Goal: Information Seeking & Learning: Learn about a topic

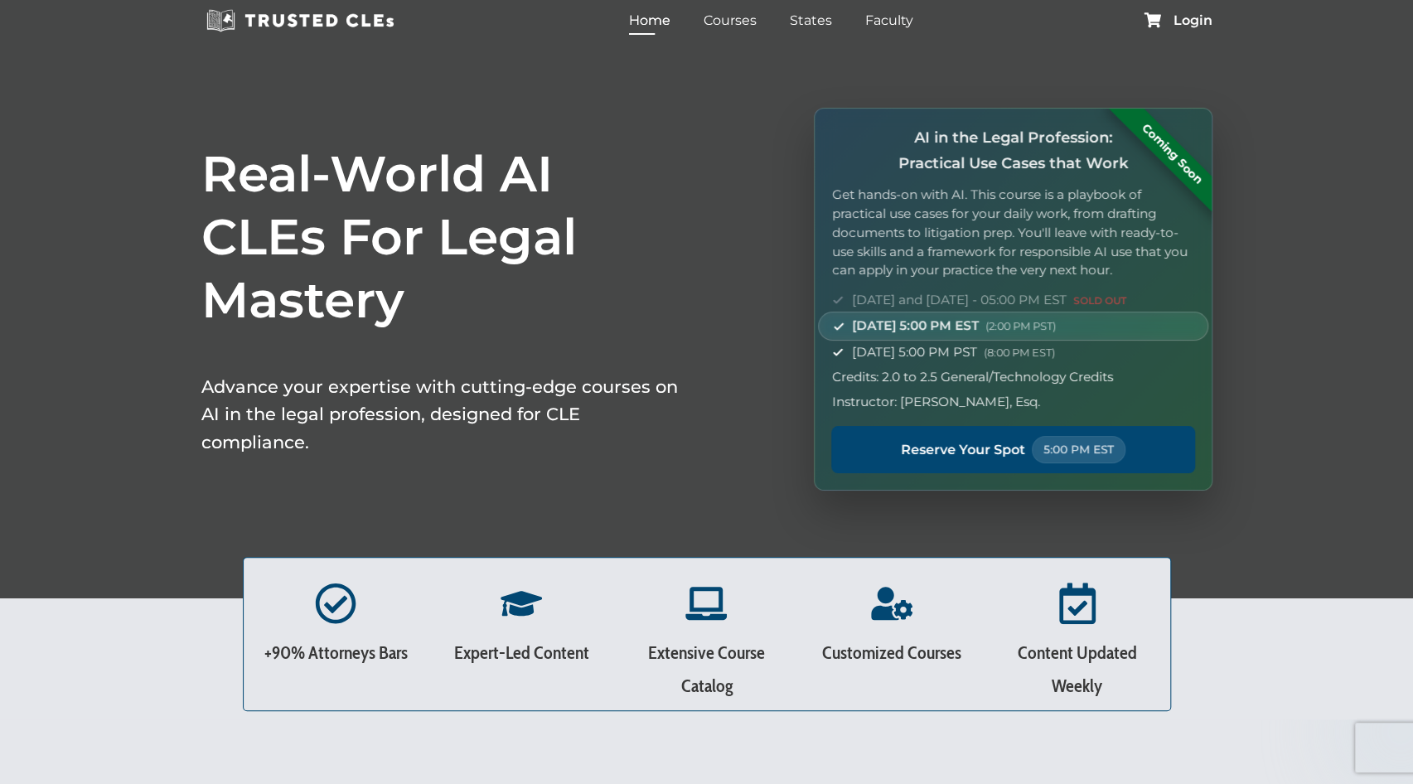
click at [1196, 28] on div "Login" at bounding box center [1177, 20] width 69 height 16
click at [1191, 21] on span "Login" at bounding box center [1192, 20] width 39 height 13
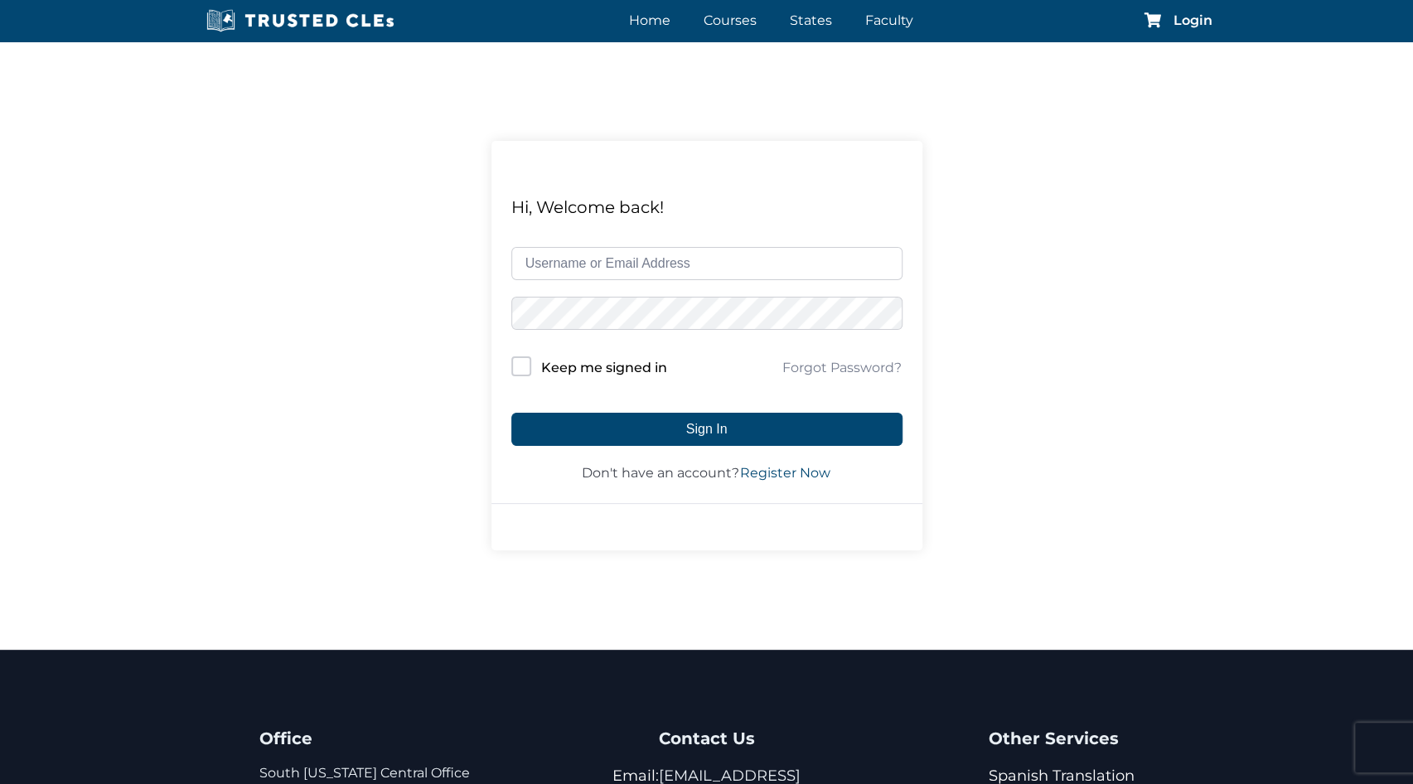
click at [698, 266] on input "text" at bounding box center [706, 263] width 391 height 33
type input "jmills"
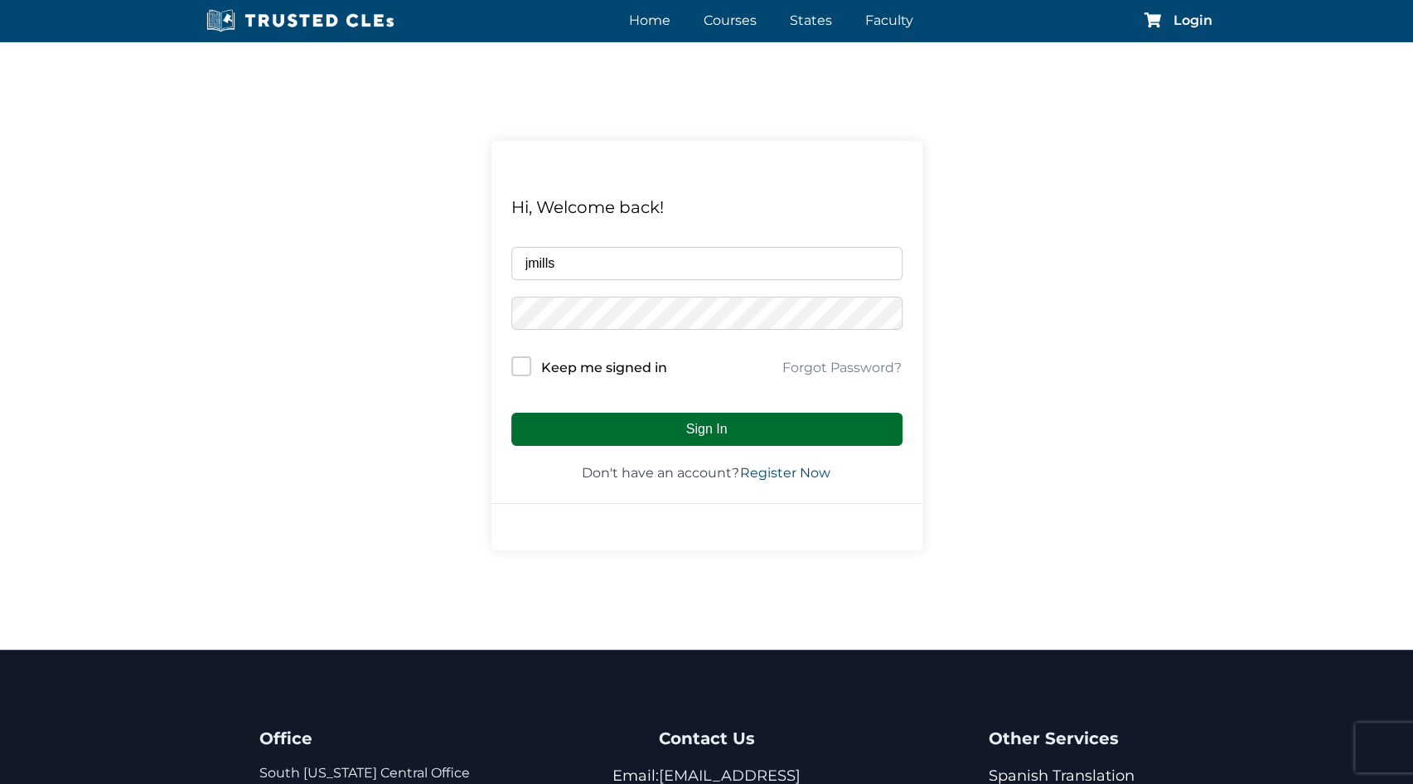
click at [727, 426] on button "Sign In" at bounding box center [706, 429] width 391 height 33
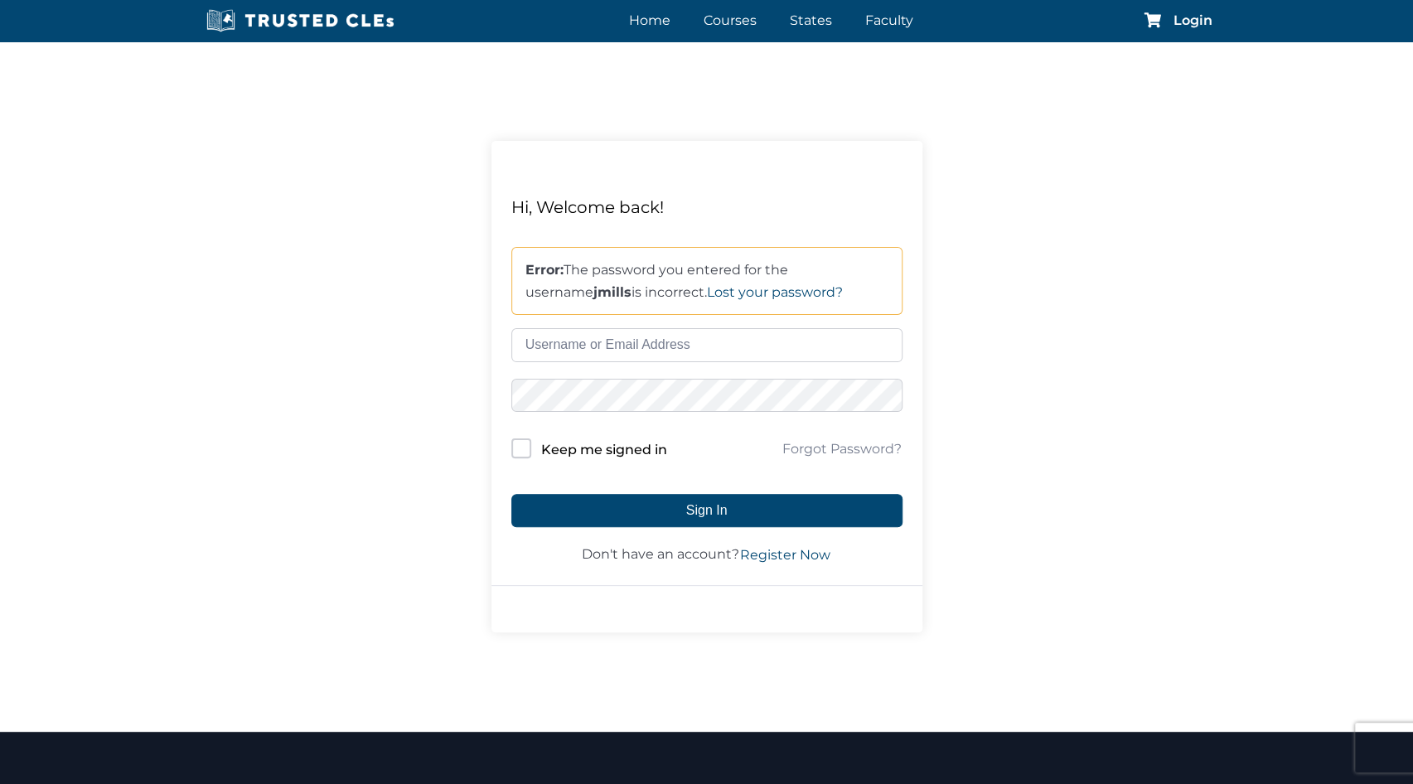
click at [582, 336] on input "text" at bounding box center [706, 344] width 391 height 33
type input "jmills@michlesbooth.com"
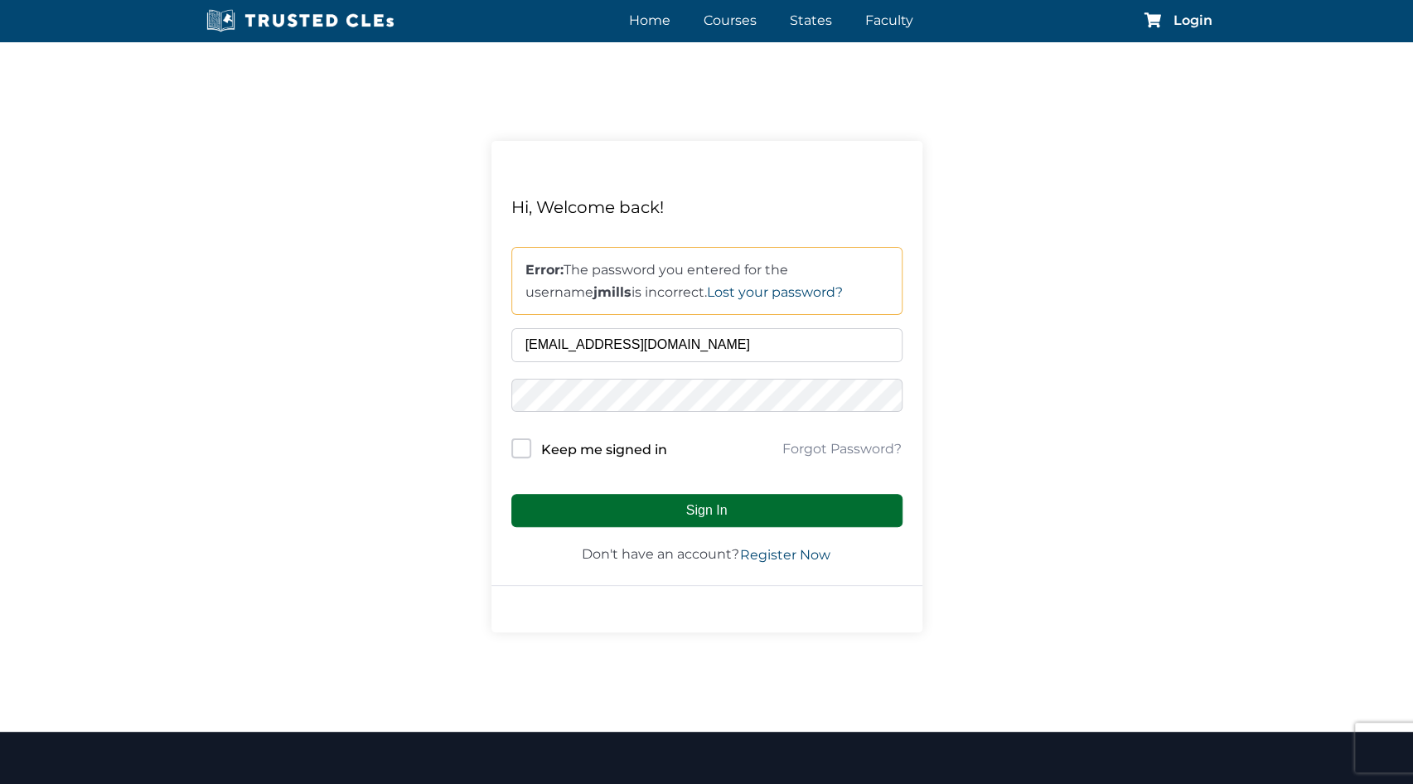
click at [717, 509] on button "Sign In" at bounding box center [706, 510] width 391 height 33
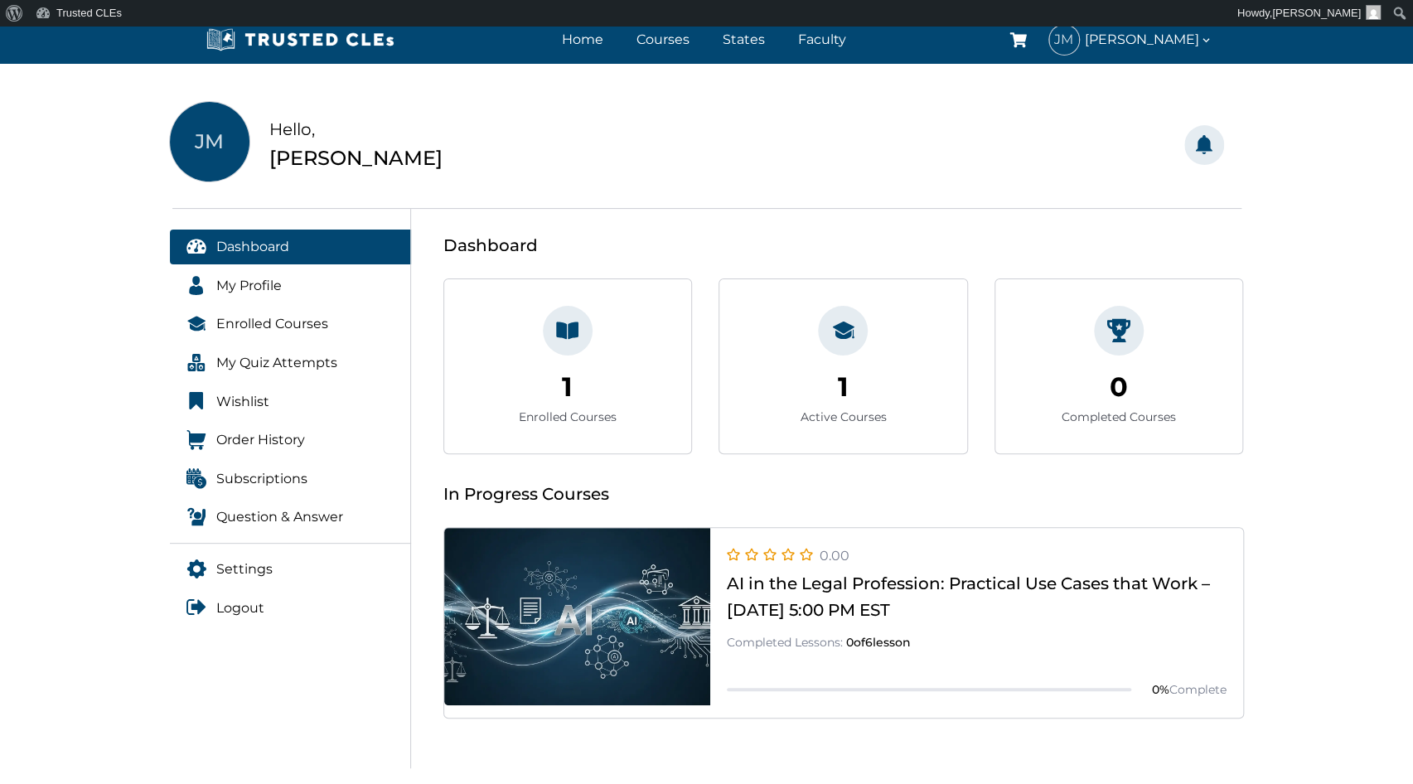
scroll to position [83, 0]
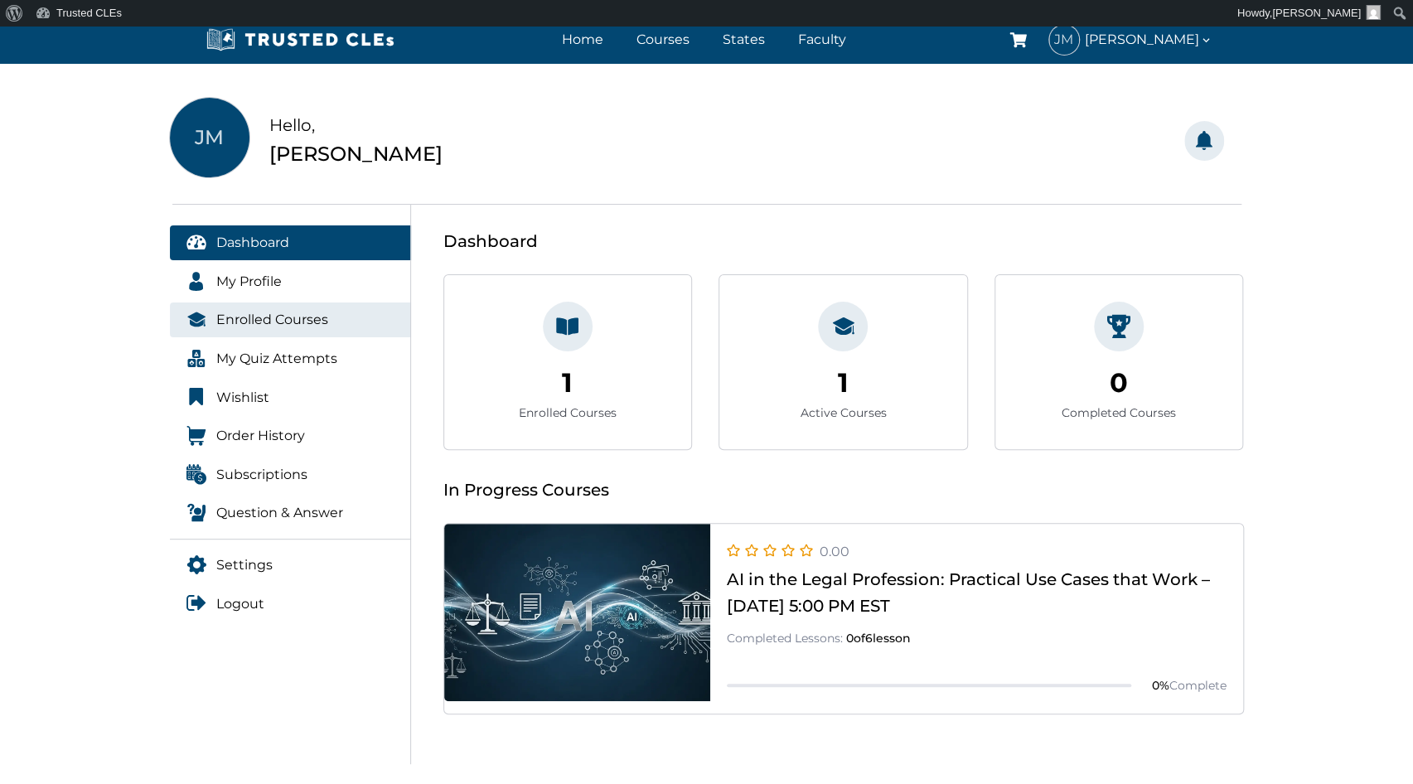
click at [243, 309] on span "Enrolled Courses" at bounding box center [272, 320] width 112 height 22
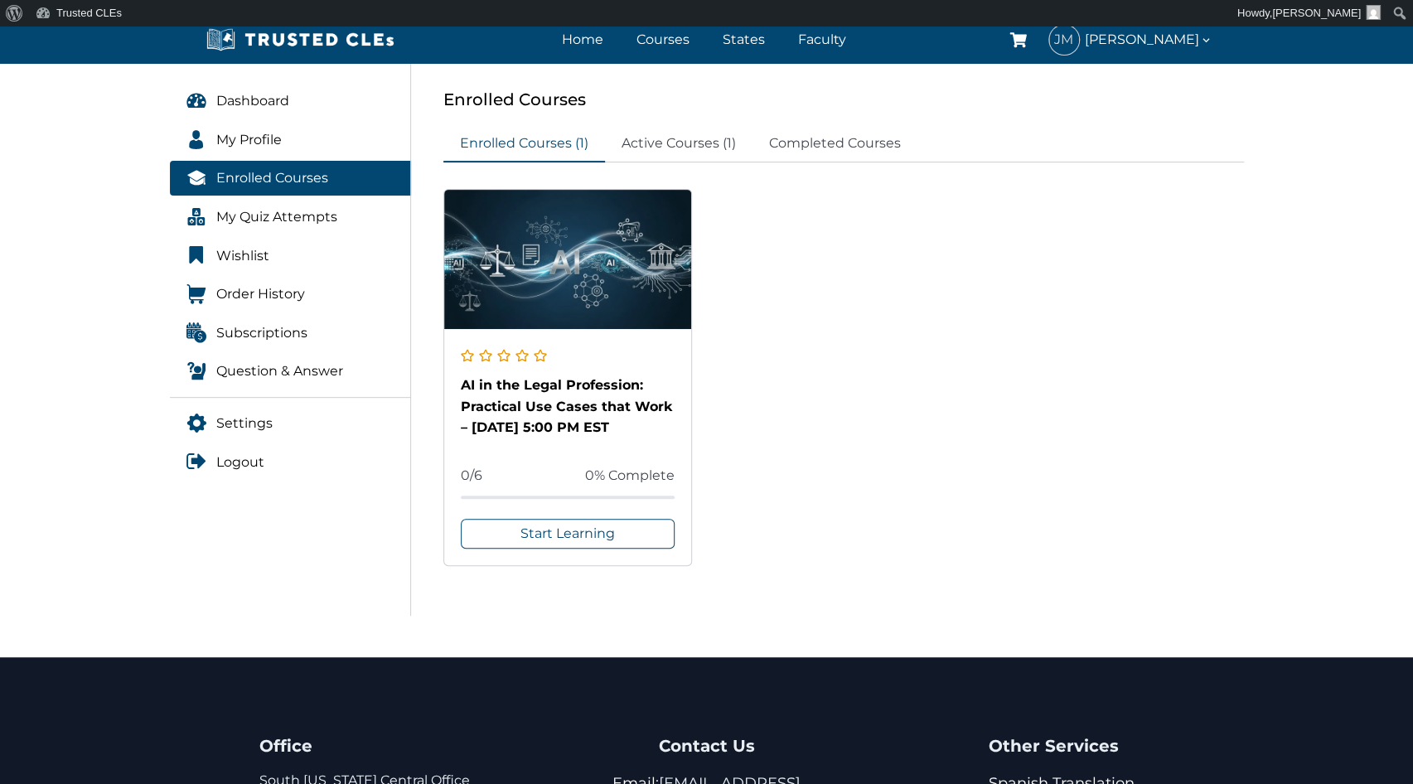
scroll to position [249, 0]
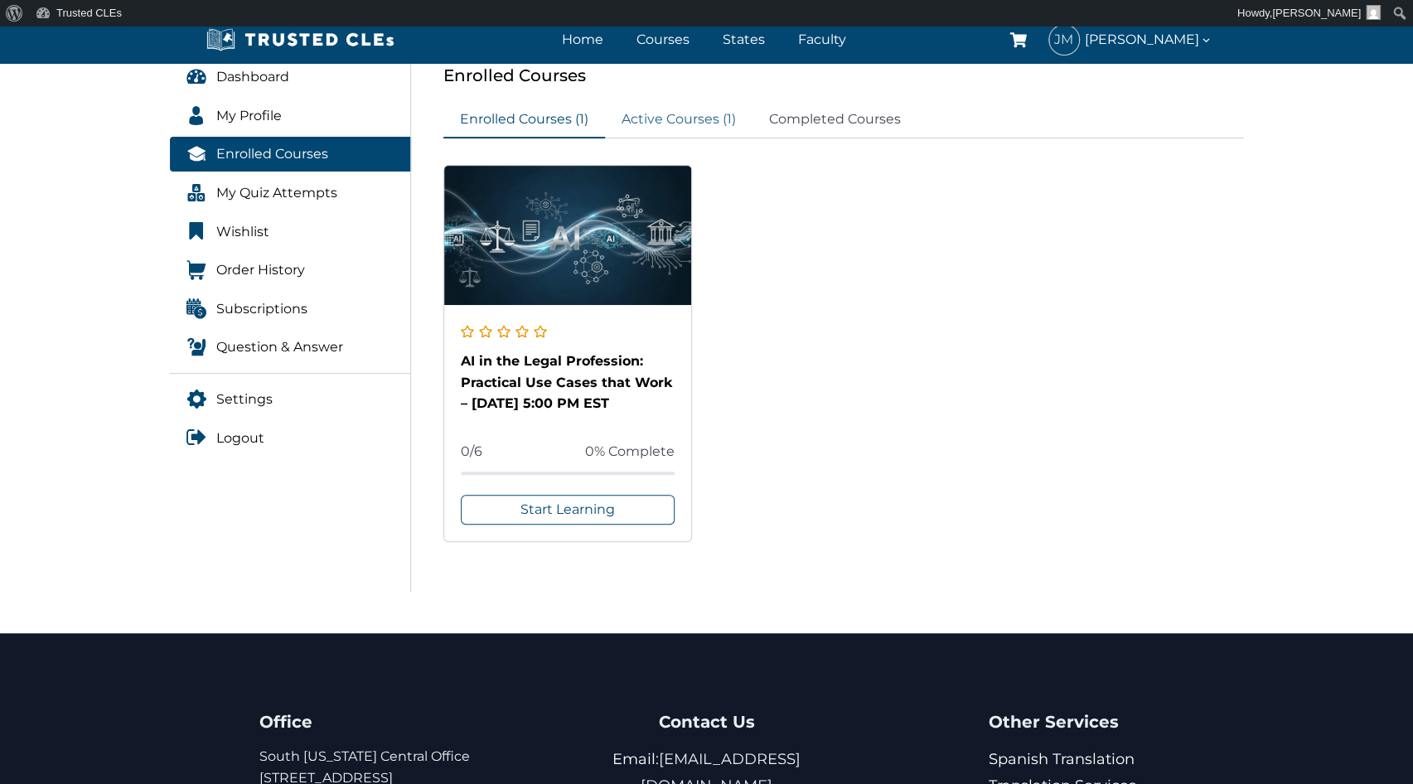
click at [674, 115] on link "Active Courses (1)" at bounding box center [678, 120] width 147 height 36
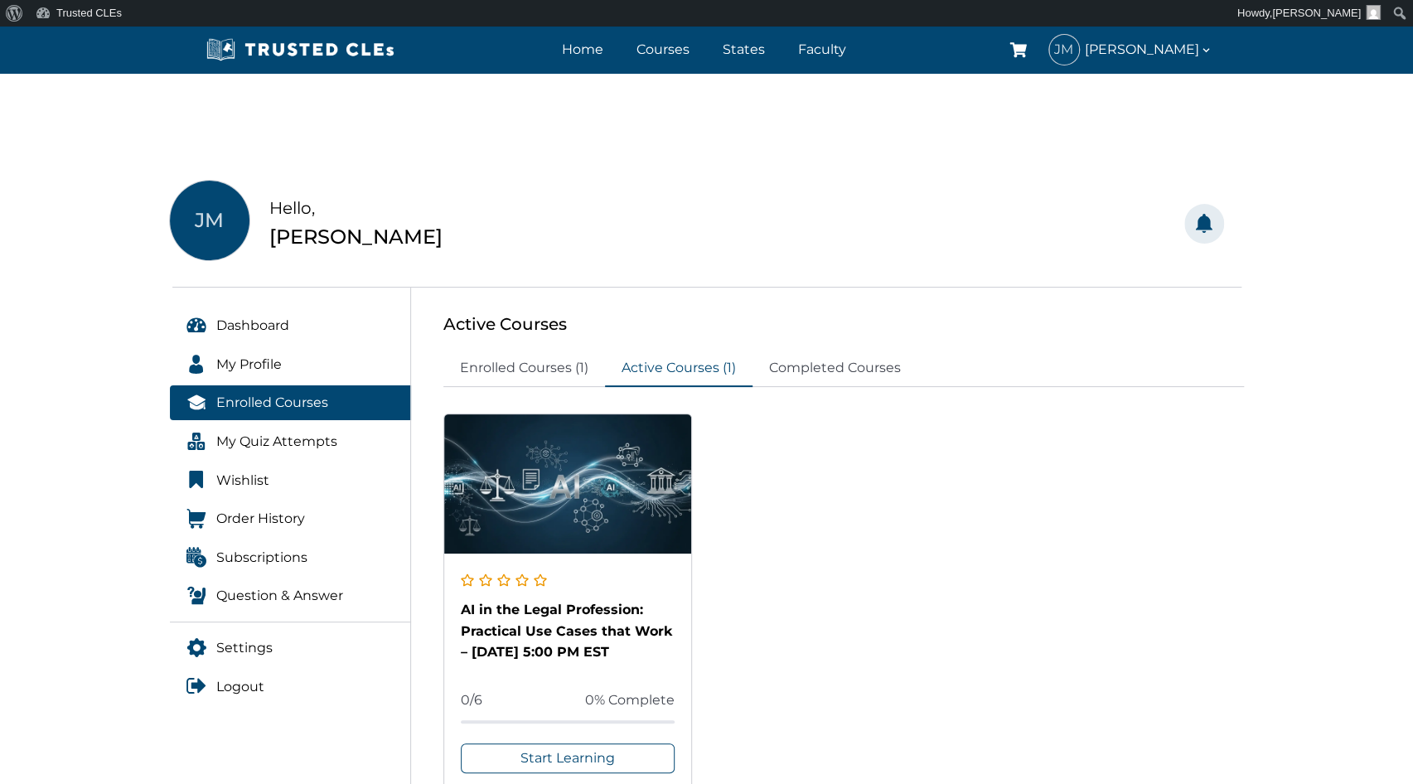
click at [808, 201] on div "Notifications [PERSON_NAME] as Read [PERSON_NAME] as Unread No Notifications Ye…" at bounding box center [980, 224] width 547 height 86
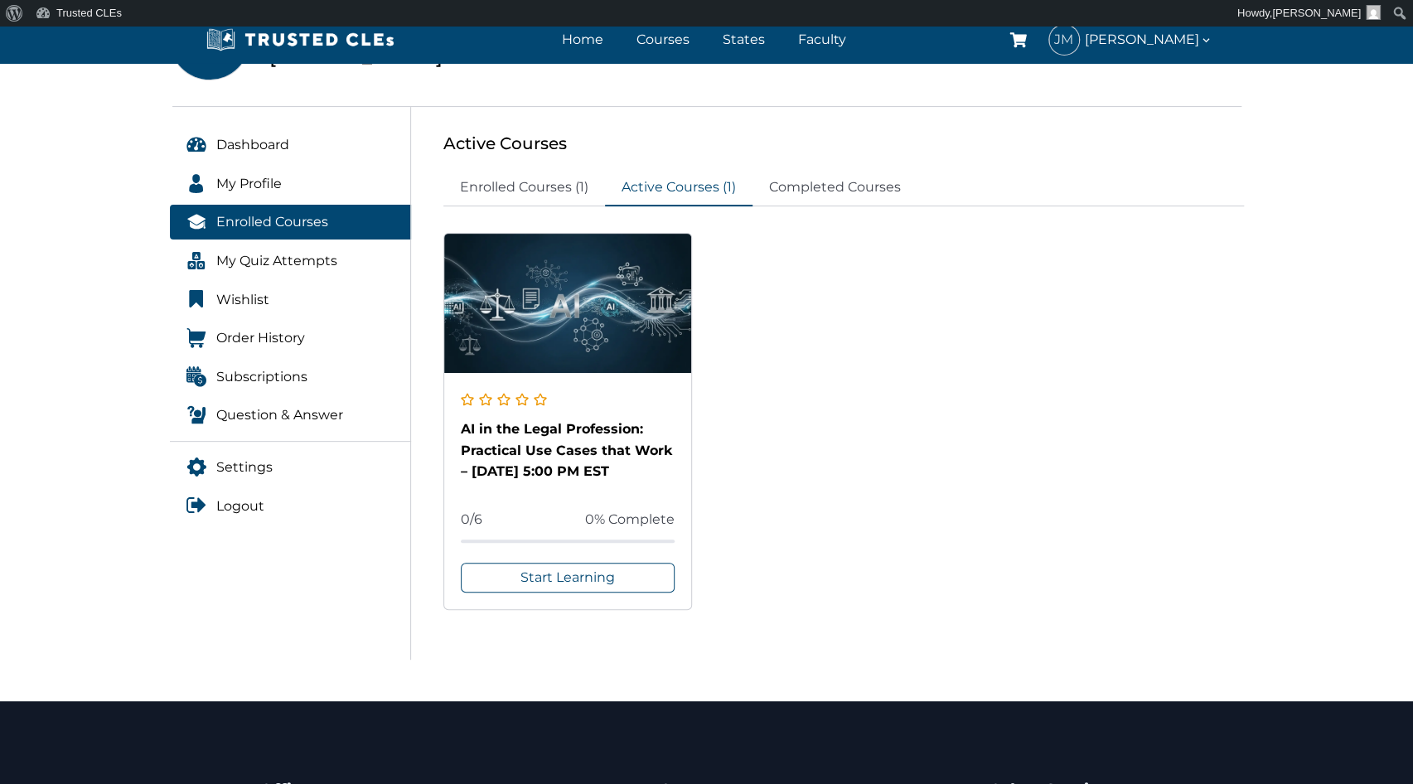
scroll to position [141, 0]
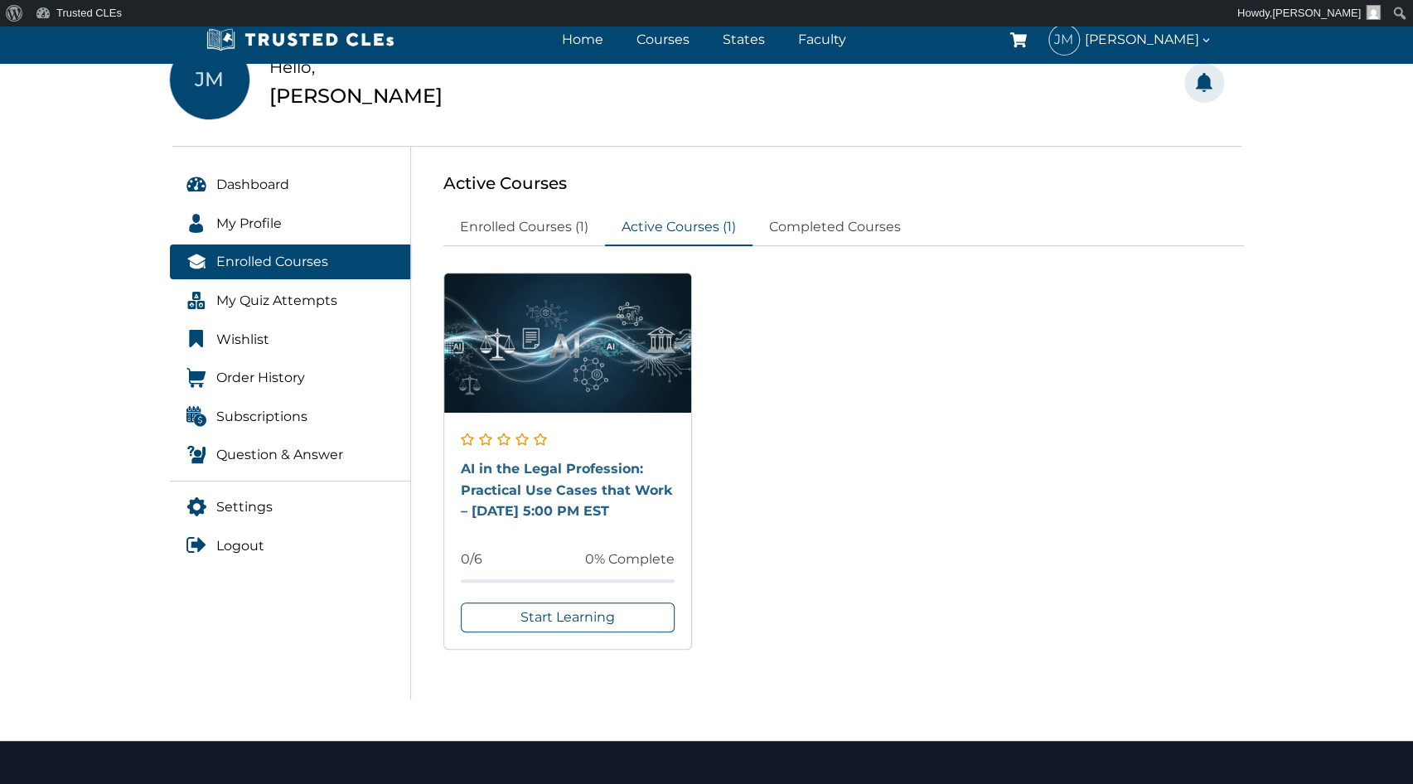
click at [582, 487] on link "AI in the Legal Profession: Practical Use Cases that Work – [DATE] 5:00 PM EST" at bounding box center [566, 490] width 211 height 58
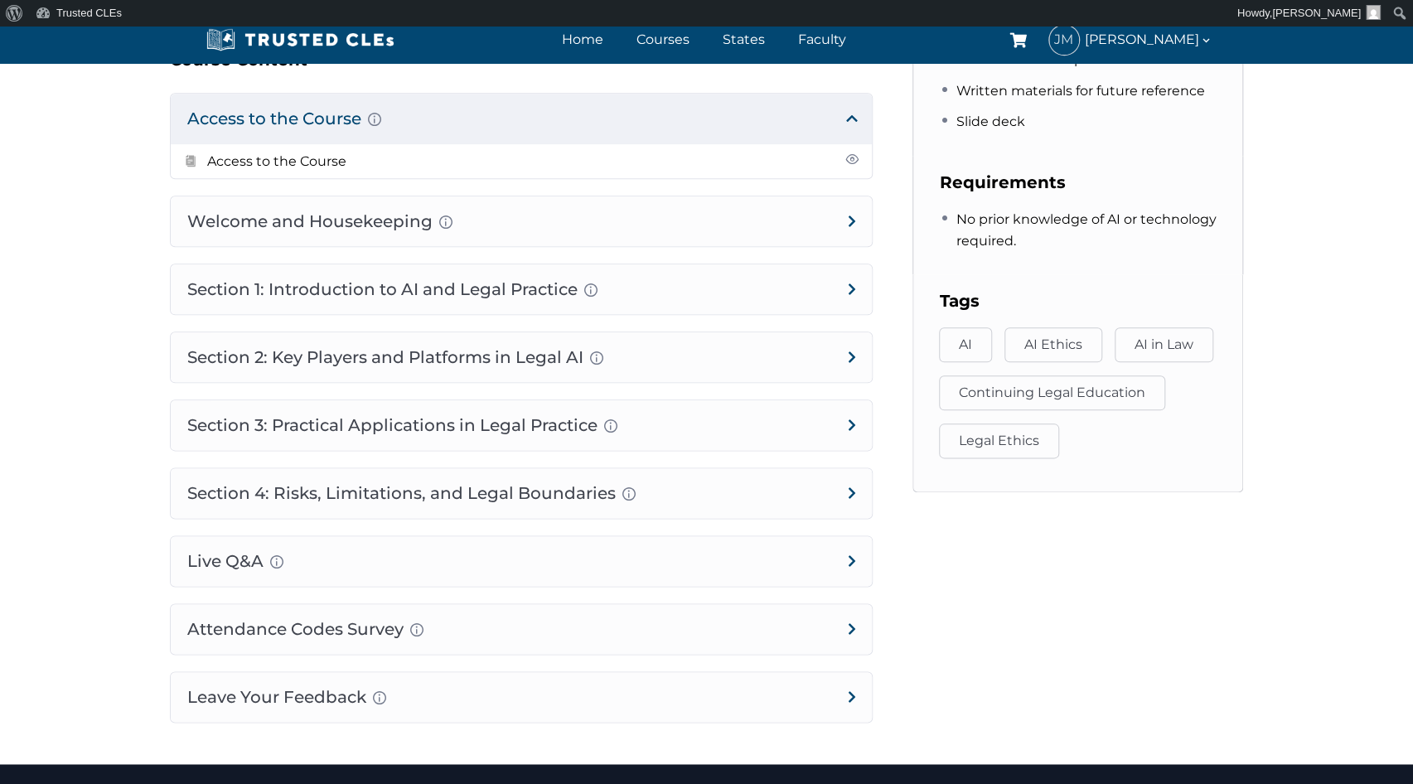
scroll to position [993, 0]
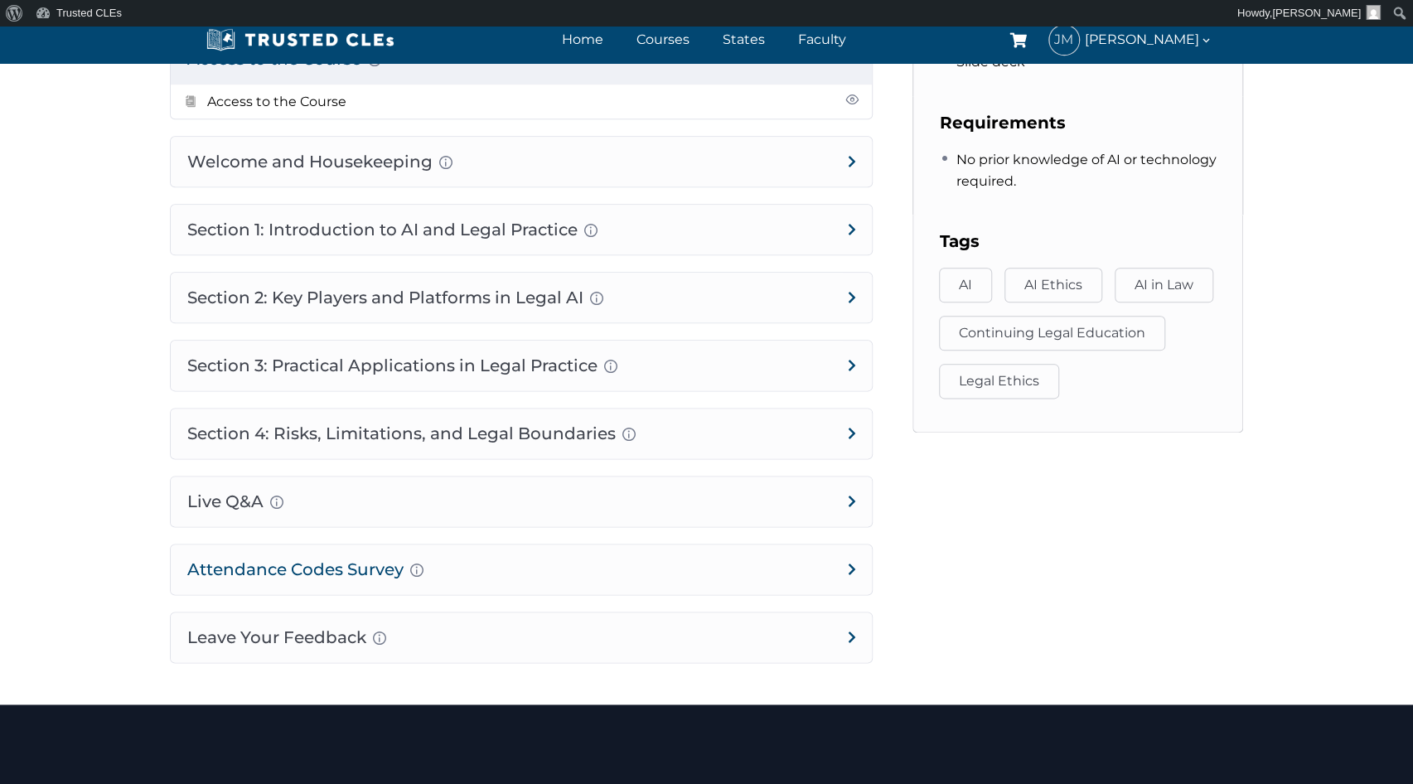
click at [736, 577] on h4 "Attendance Codes Survey Completion instructions for survey and attendance Final…" at bounding box center [521, 569] width 701 height 50
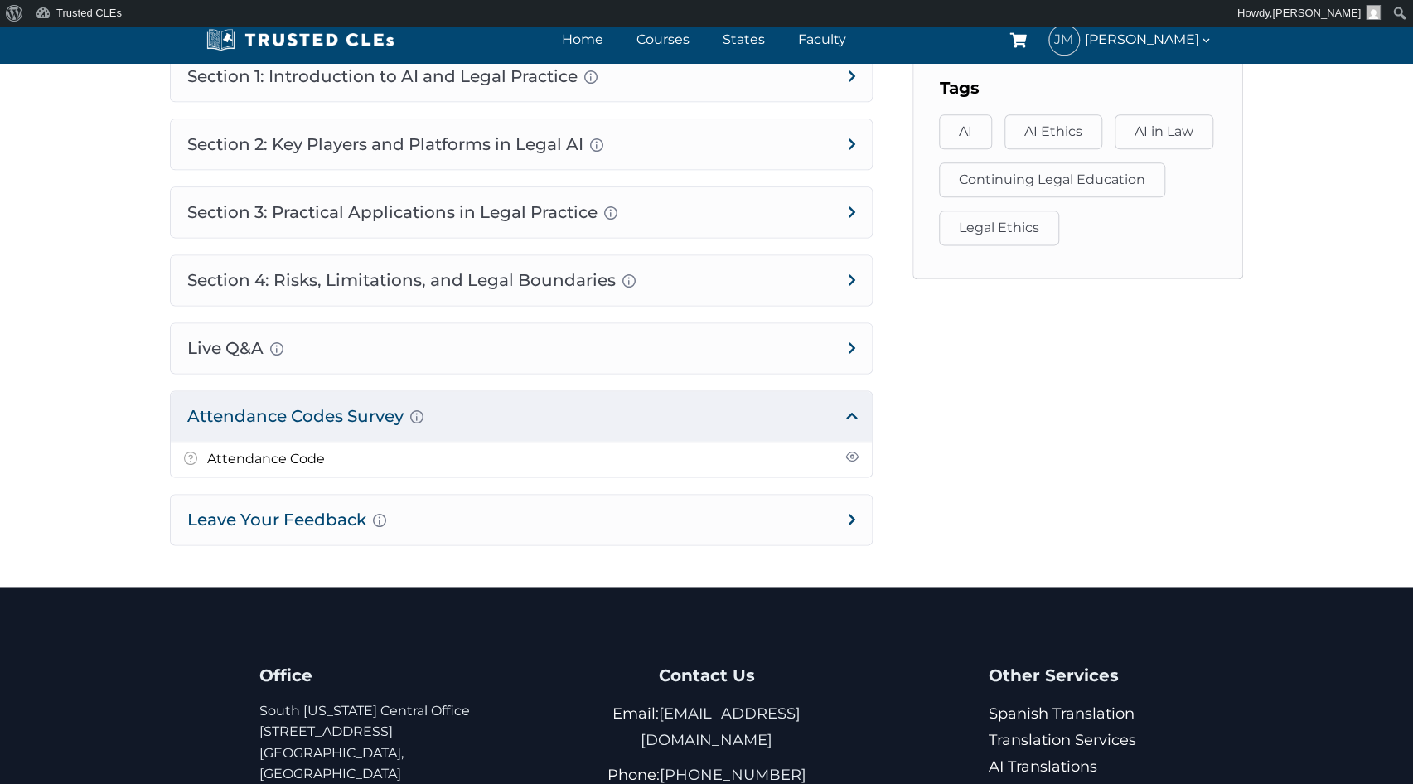
scroll to position [1159, 0]
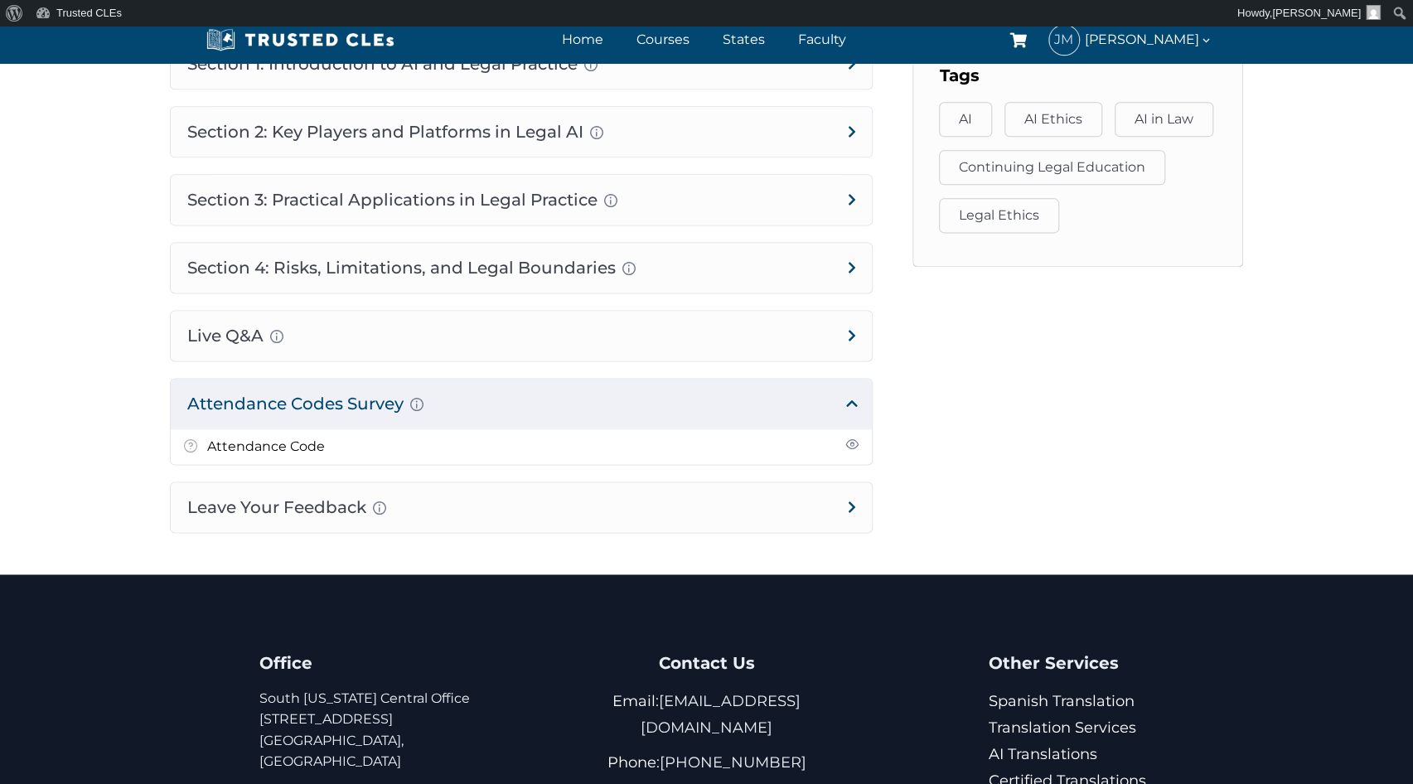
click at [315, 399] on h4 "Attendance Codes Survey Completion instructions for survey and attendance Final…" at bounding box center [521, 404] width 701 height 50
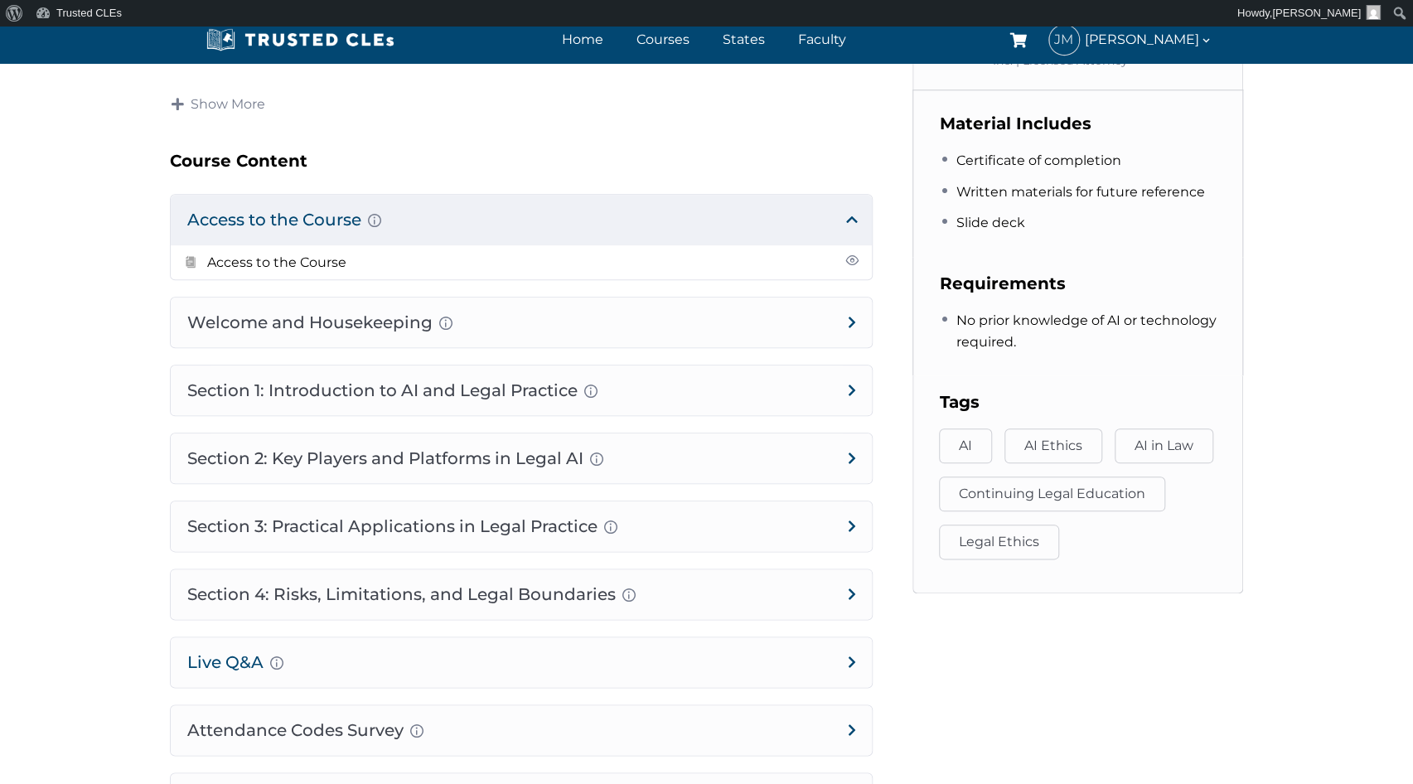
scroll to position [828, 0]
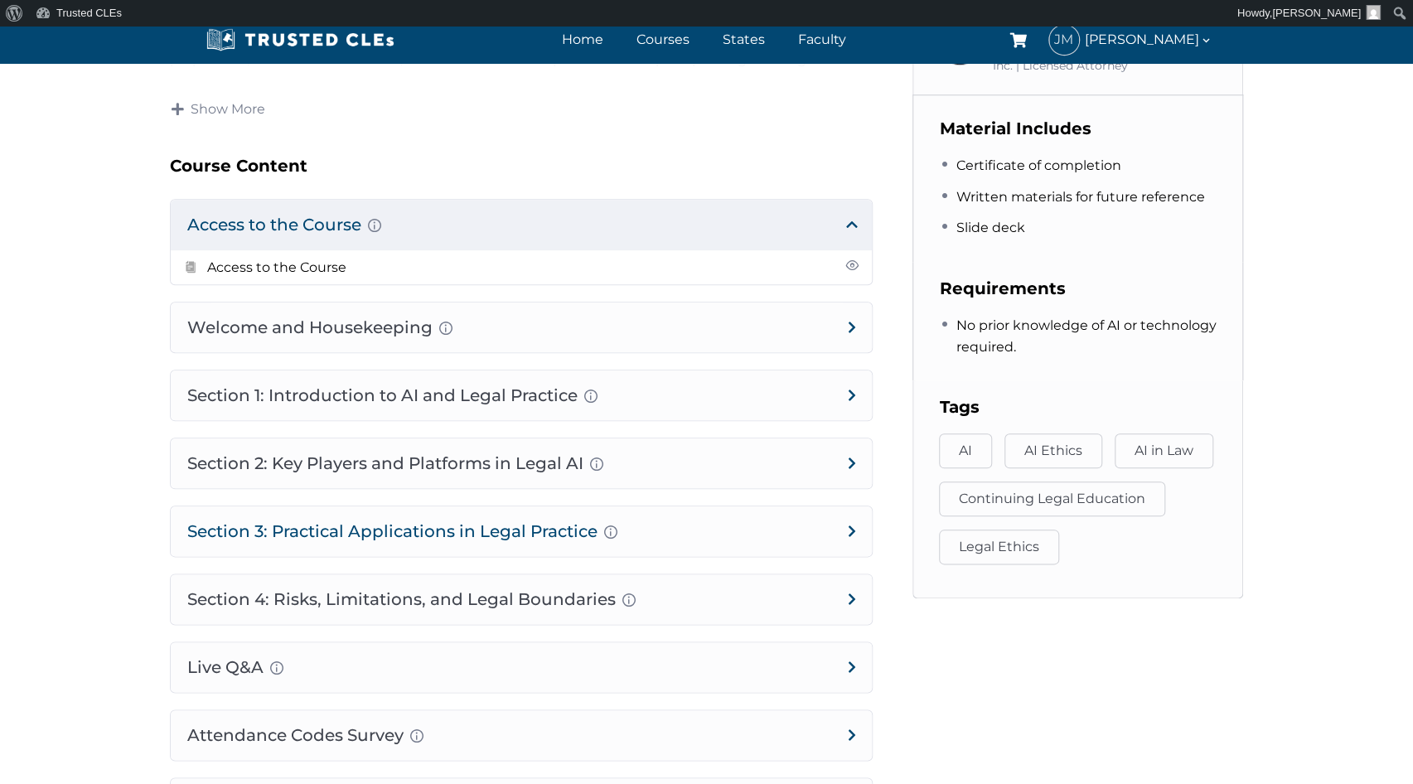
click at [472, 524] on h4 "Section 3: Practical Applications in Legal Practice Prompt Engineering Fundamen…" at bounding box center [521, 531] width 701 height 50
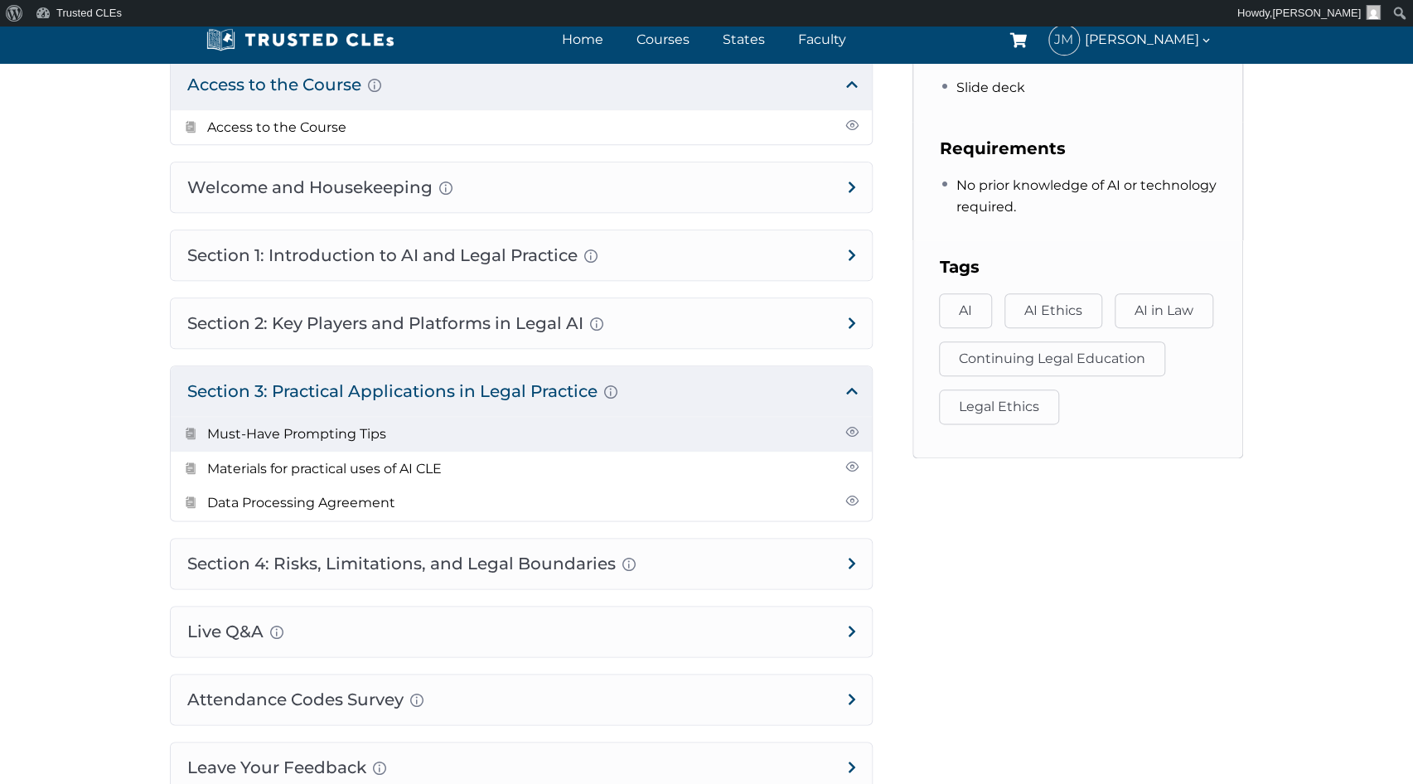
scroll to position [993, 0]
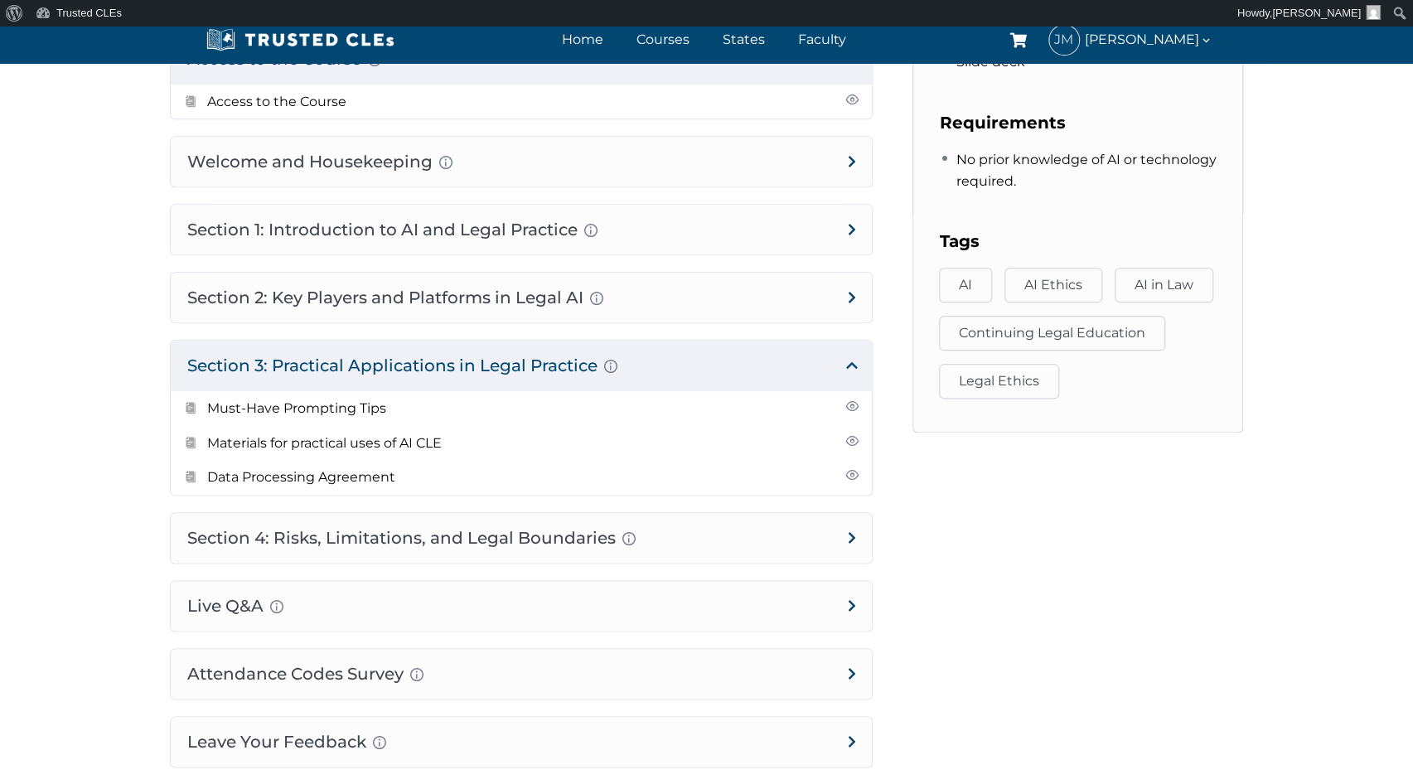
click at [892, 101] on aside "Course Progress 0/6 0% Complete Start Learning Complete all lessons to mark thi…" at bounding box center [1077, 21] width 371 height 1492
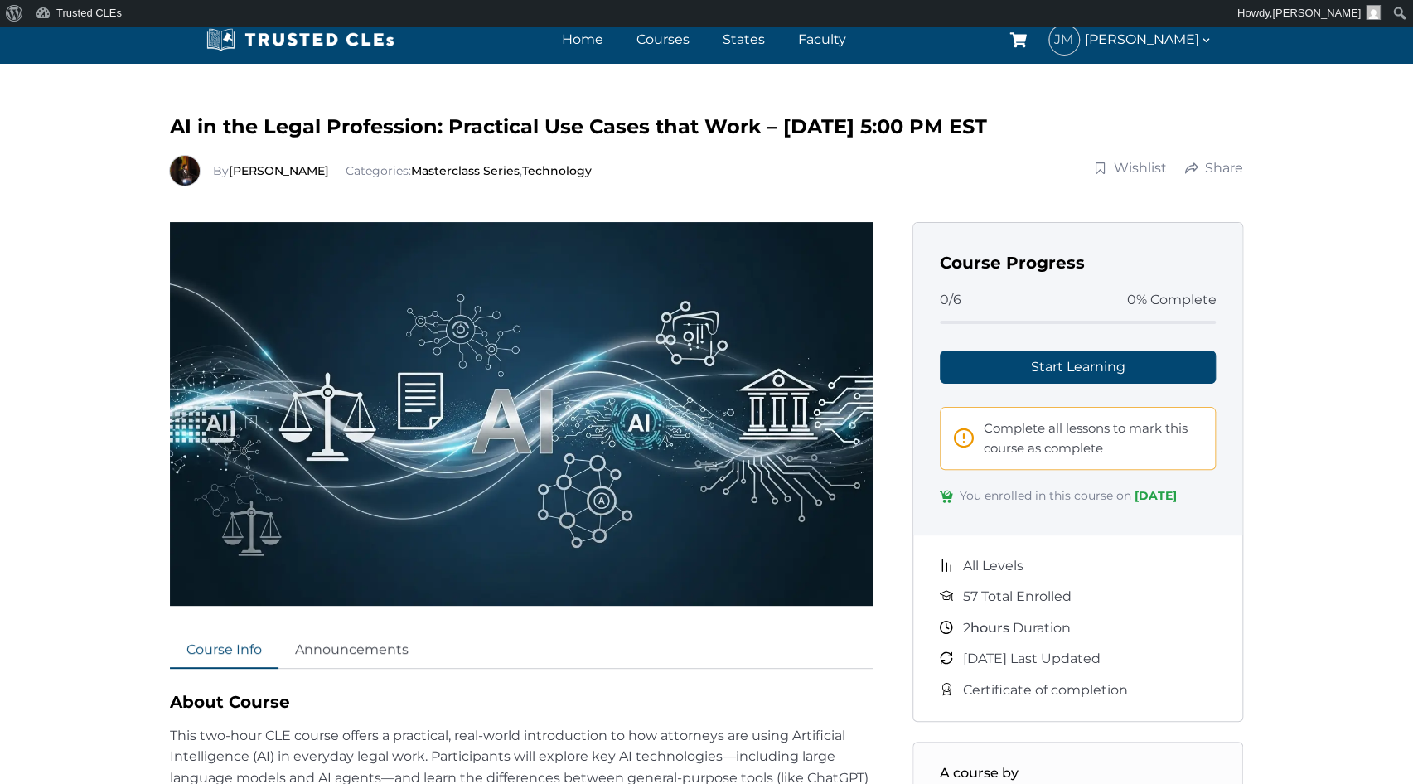
scroll to position [0, 0]
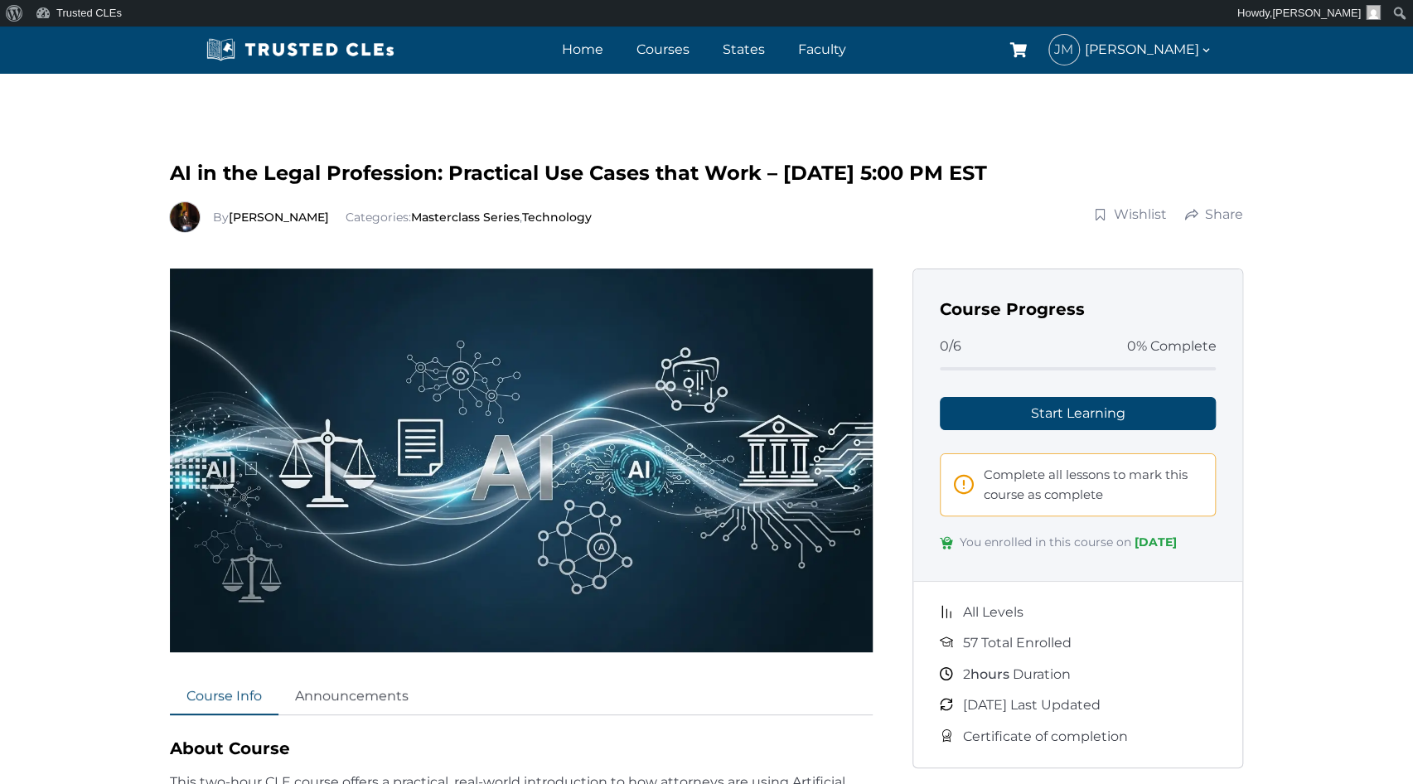
click at [1239, 706] on div "All Levels 57 Total Enrolled 2 hours Duration October 15, 2025 Last Updated Cer…" at bounding box center [1078, 674] width 330 height 186
click at [1080, 417] on link "Start Learning" at bounding box center [1078, 413] width 277 height 33
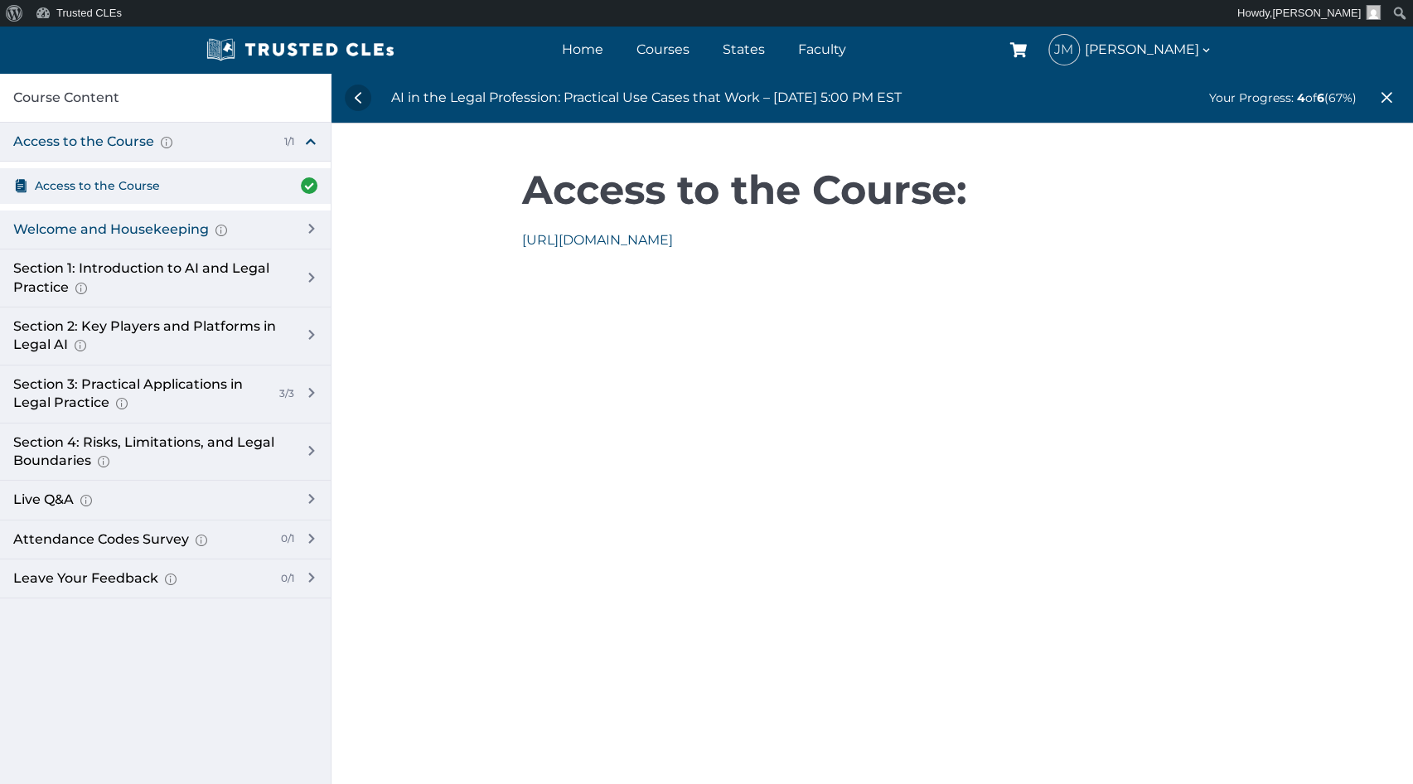
click at [302, 229] on div "Welcome and Housekeeping Introduction of presenters and overview of course stru…" at bounding box center [165, 229] width 331 height 39
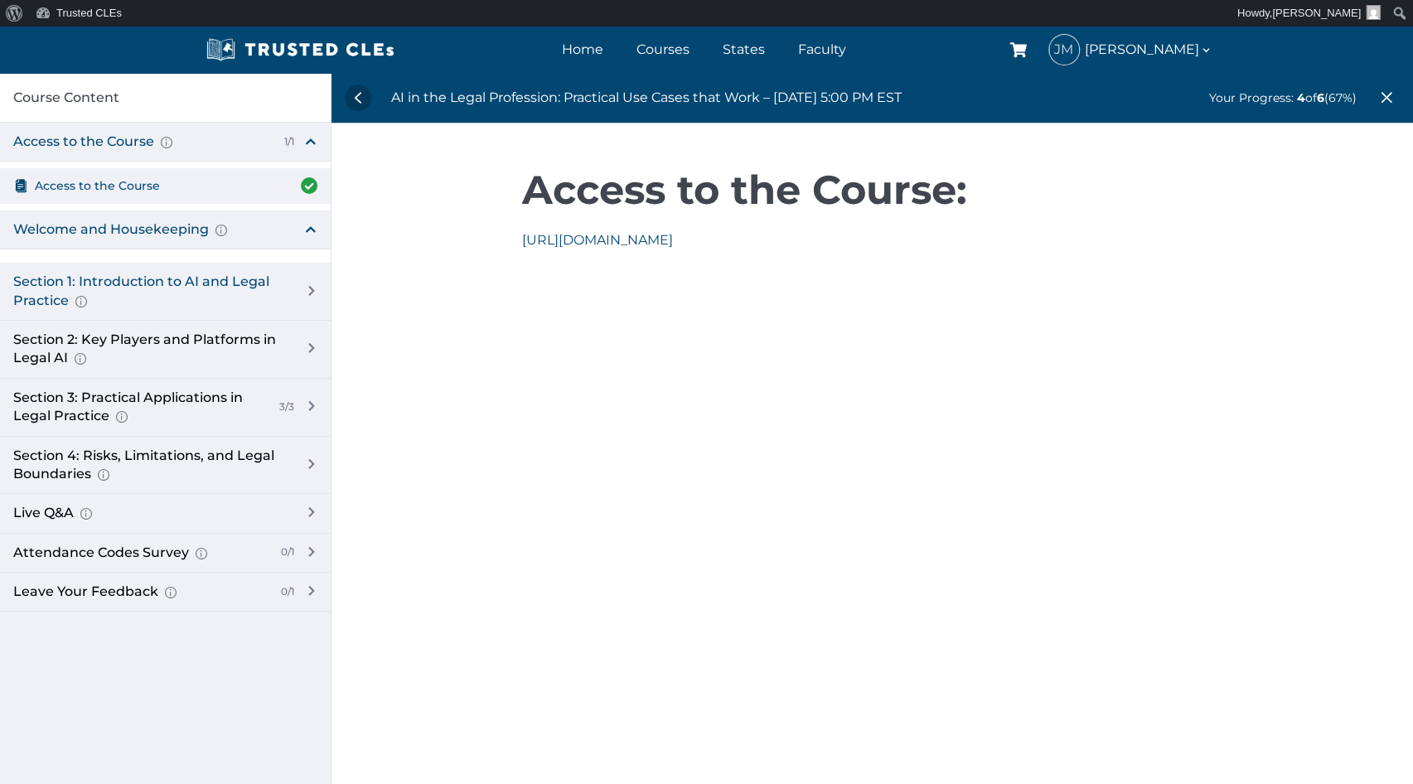
click at [260, 283] on div "Section 1: Introduction to AI and Legal Practice Overview of Artificial Intelli…" at bounding box center [150, 291] width 274 height 37
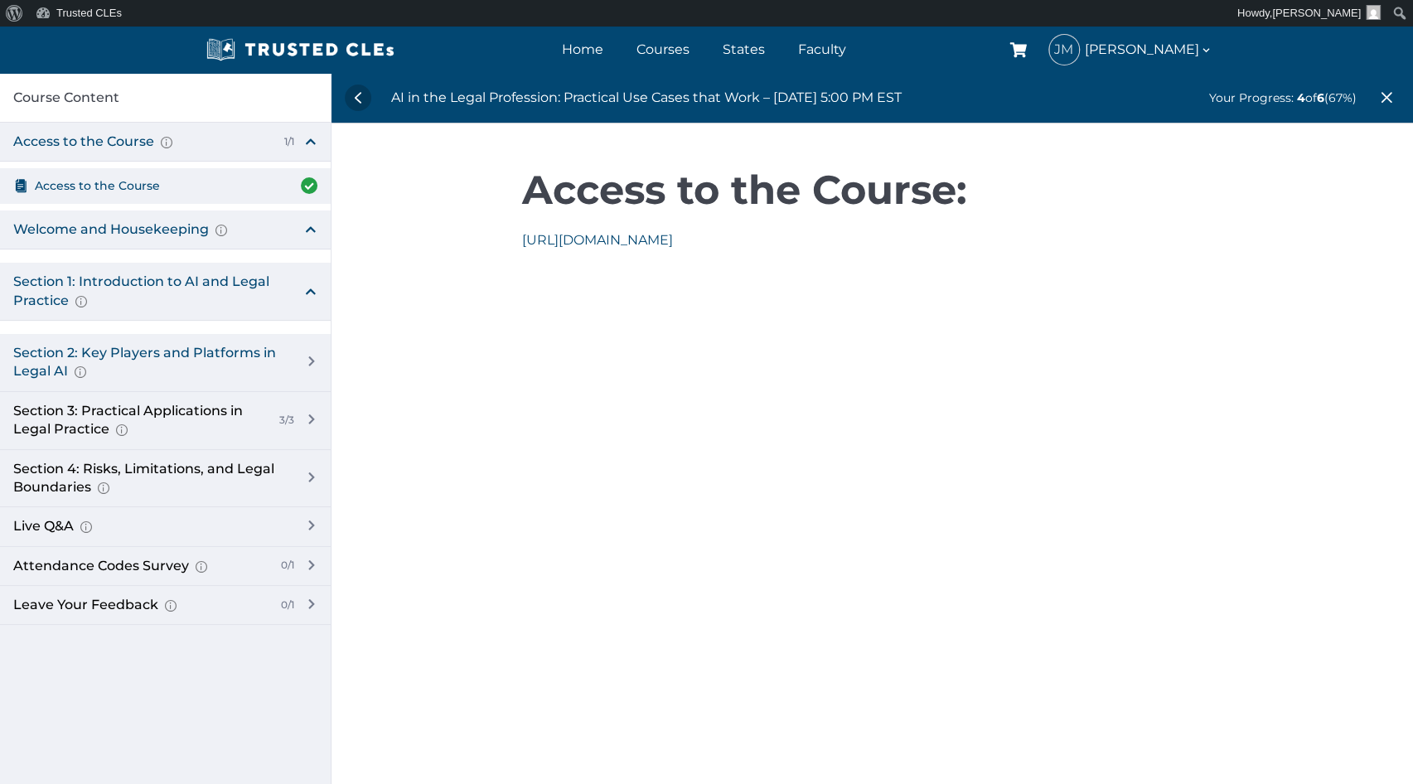
click at [285, 350] on div "Section 2: Key Players and Platforms in Legal AI Overview of Popular Generative…" at bounding box center [150, 362] width 274 height 37
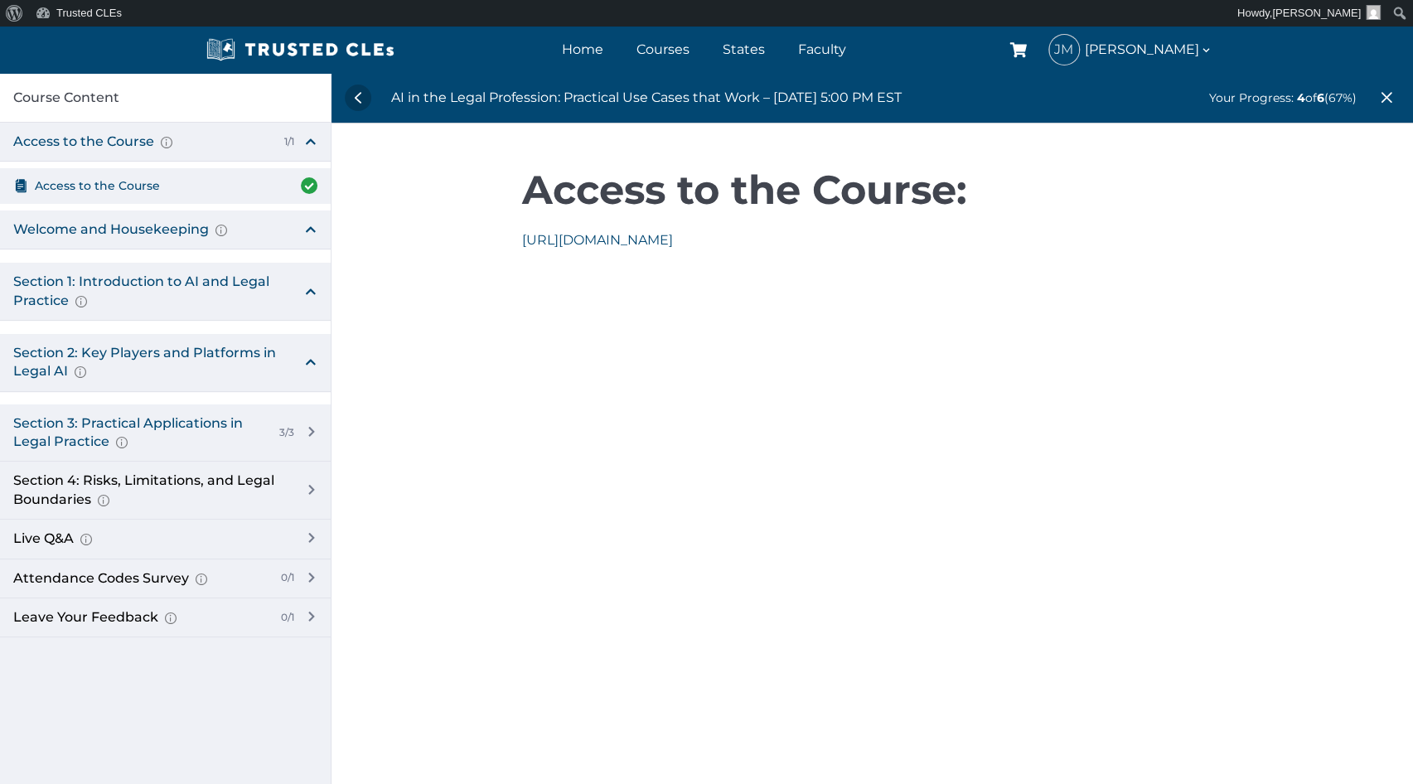
click at [269, 424] on div "Section 3: Practical Applications in Legal Practice Prompt Engineering Fundamen…" at bounding box center [153, 432] width 287 height 37
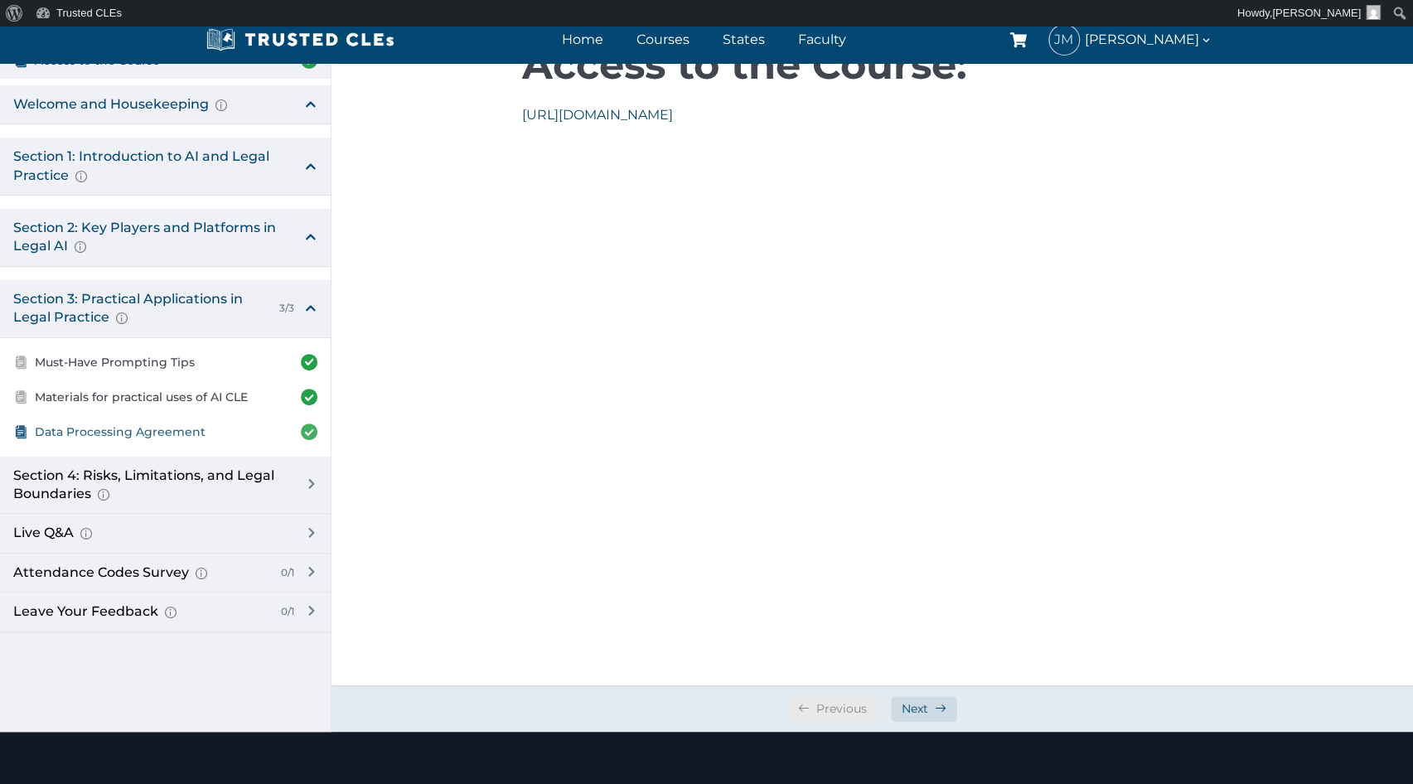
scroll to position [249, 0]
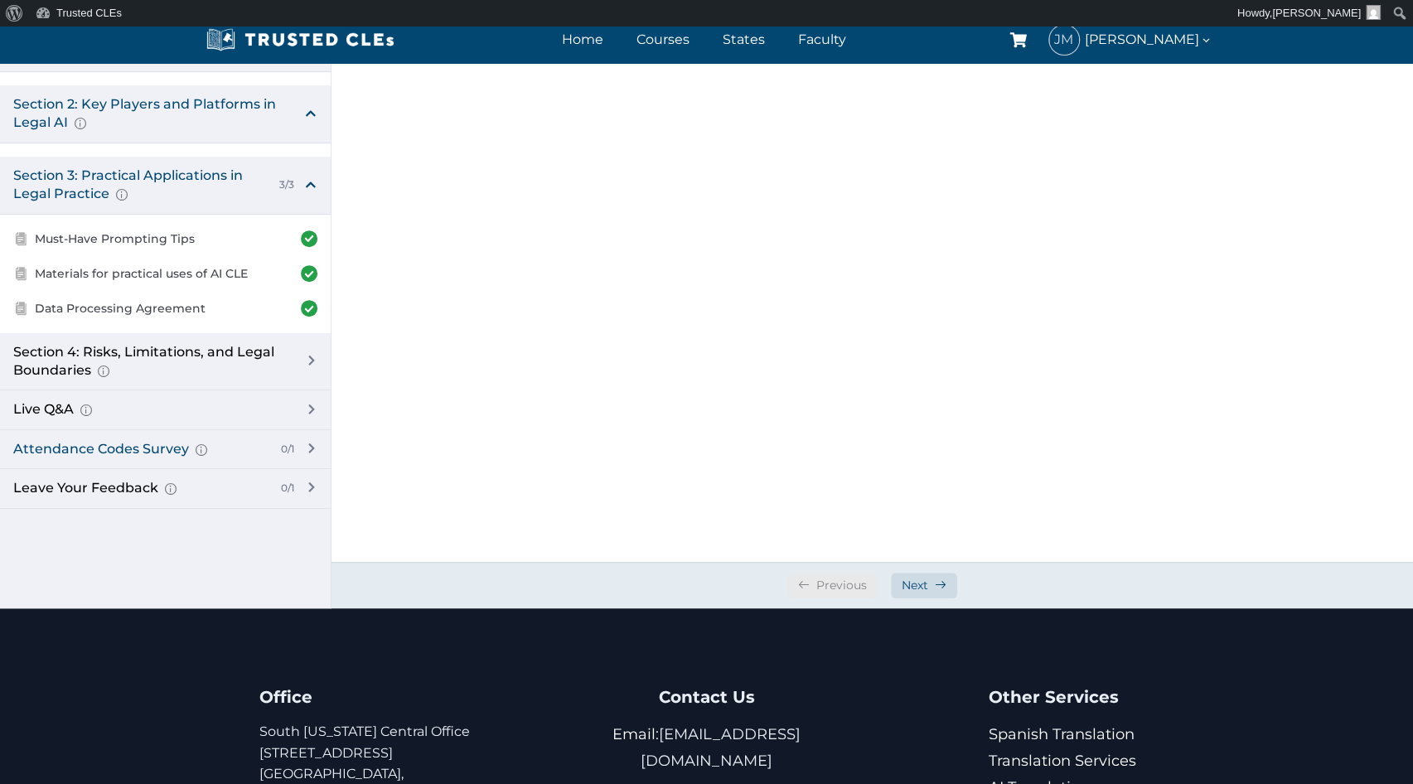
click at [274, 445] on div "0/1" at bounding box center [284, 449] width 20 height 14
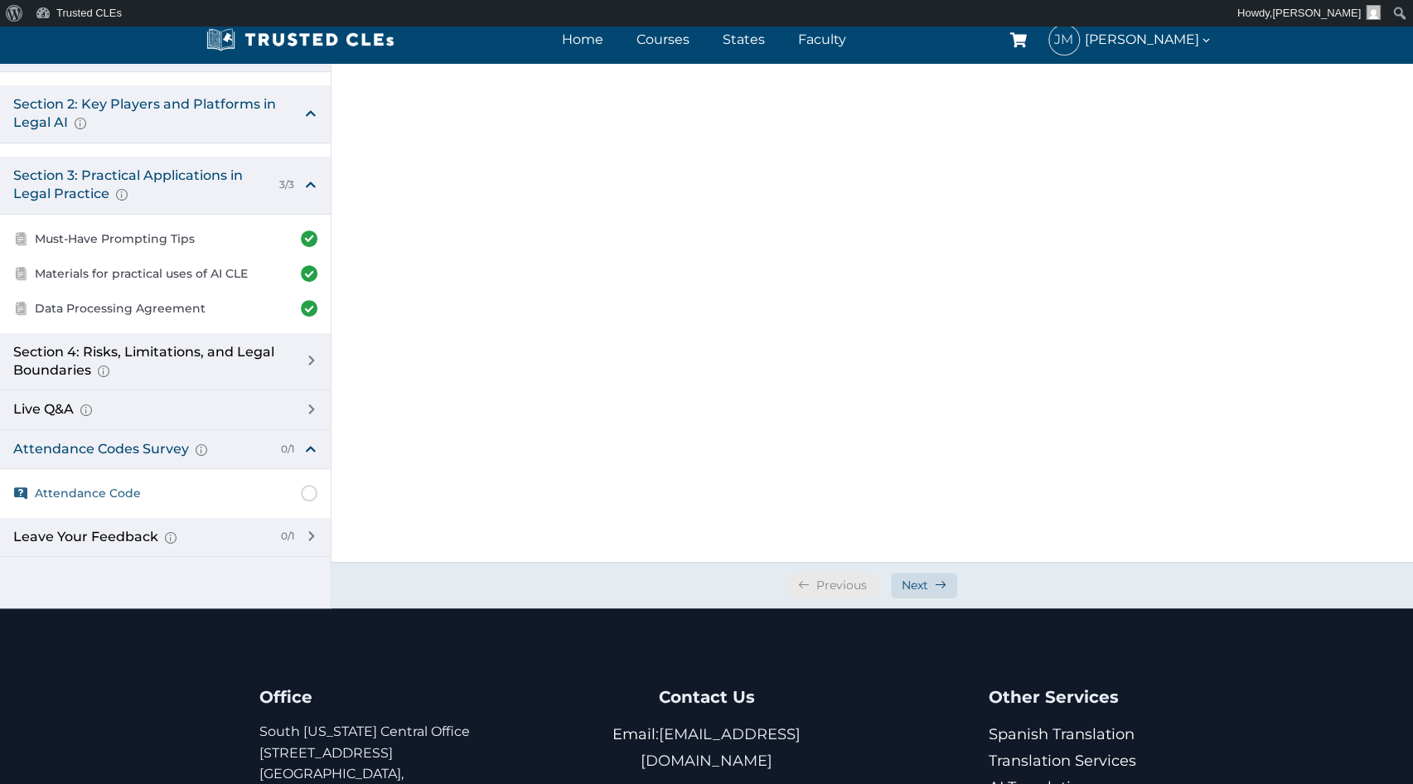
click at [105, 490] on span "Attendance Code" at bounding box center [88, 493] width 106 height 18
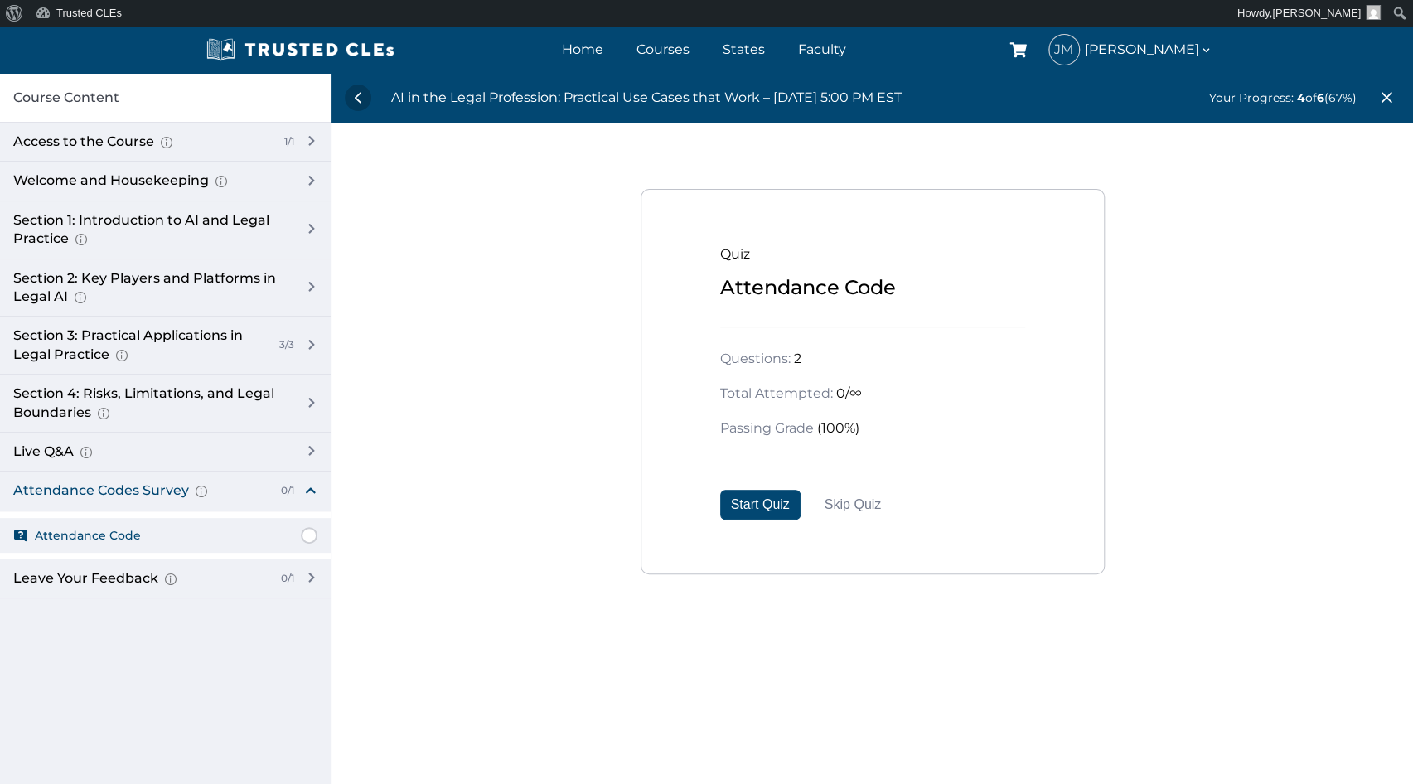
click at [778, 310] on div "Quiz Attendance Code" at bounding box center [872, 286] width 305 height 84
click at [772, 329] on div "Quiz Attendance Code Questions: 2 Total Attempted: 0/∞ Passing Grade (100%) Sta…" at bounding box center [872, 381] width 464 height 385
click at [770, 502] on button "Start Quiz" at bounding box center [760, 505] width 80 height 30
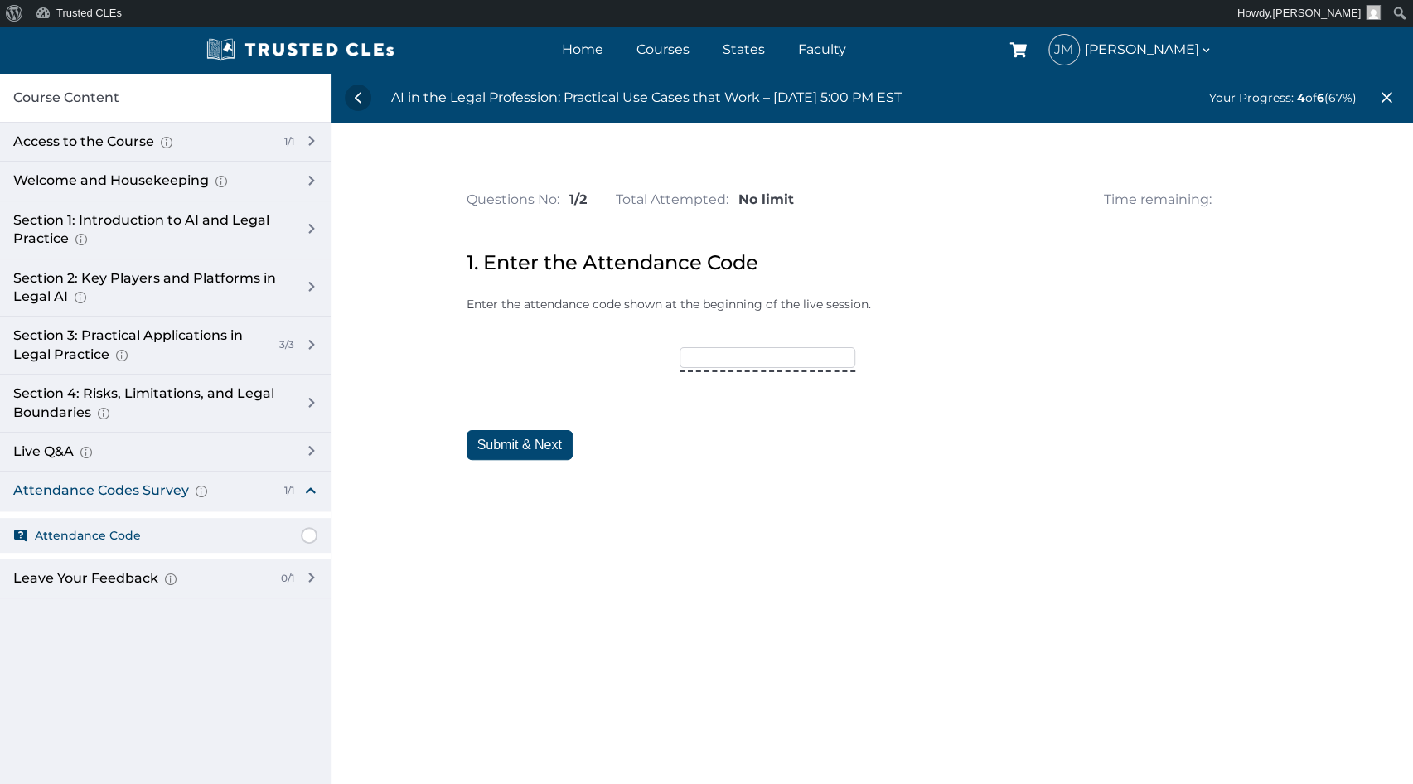
click at [748, 350] on input"] "text" at bounding box center [767, 357] width 176 height 20
type input"] "TRUSTED15"
click at [534, 443] on button "Submit & Next" at bounding box center [519, 445] width 106 height 30
click at [752, 350] on input"] "text" at bounding box center [788, 357] width 176 height 20
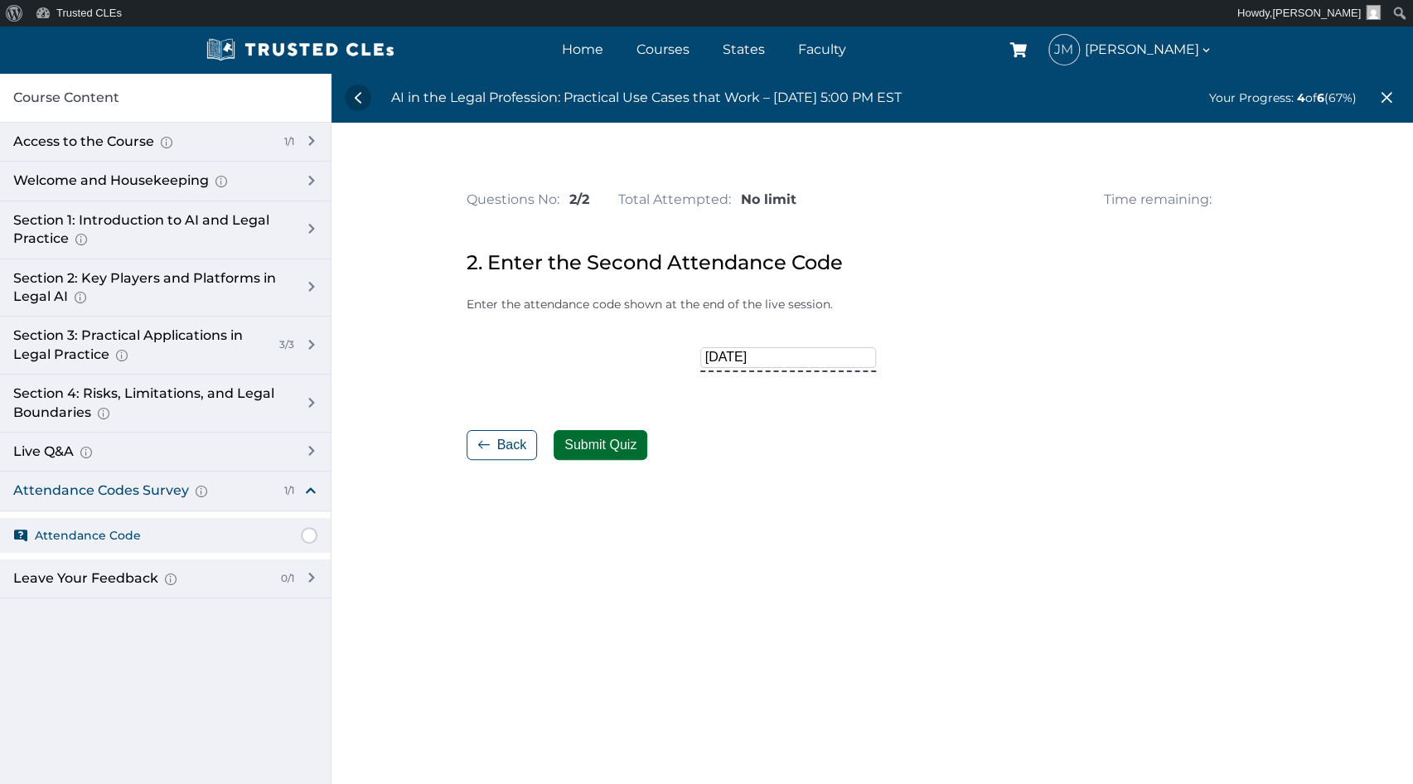
type input"] "OCTOBER25"
click at [616, 447] on button "Submit Quiz" at bounding box center [600, 445] width 94 height 30
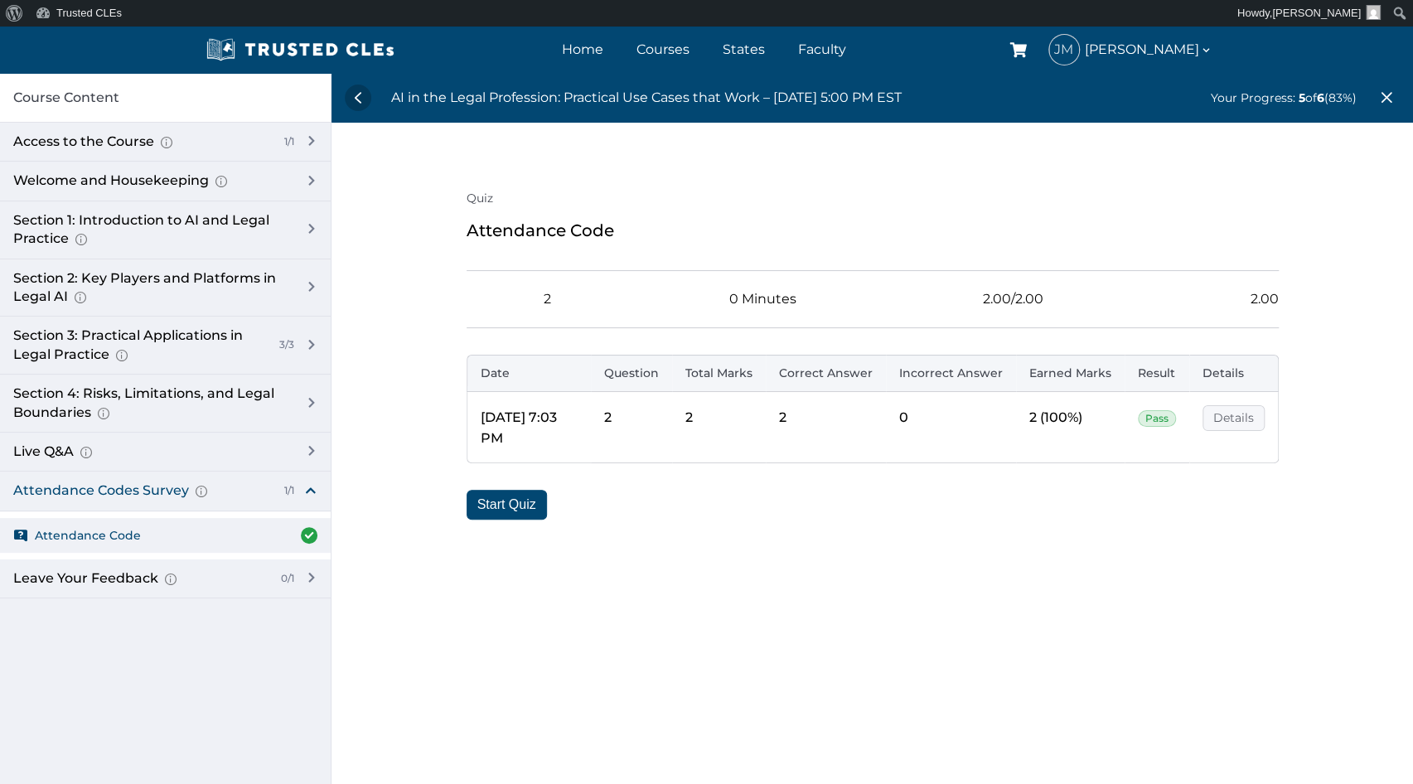
click at [1230, 421] on link "Details" at bounding box center [1233, 418] width 62 height 26
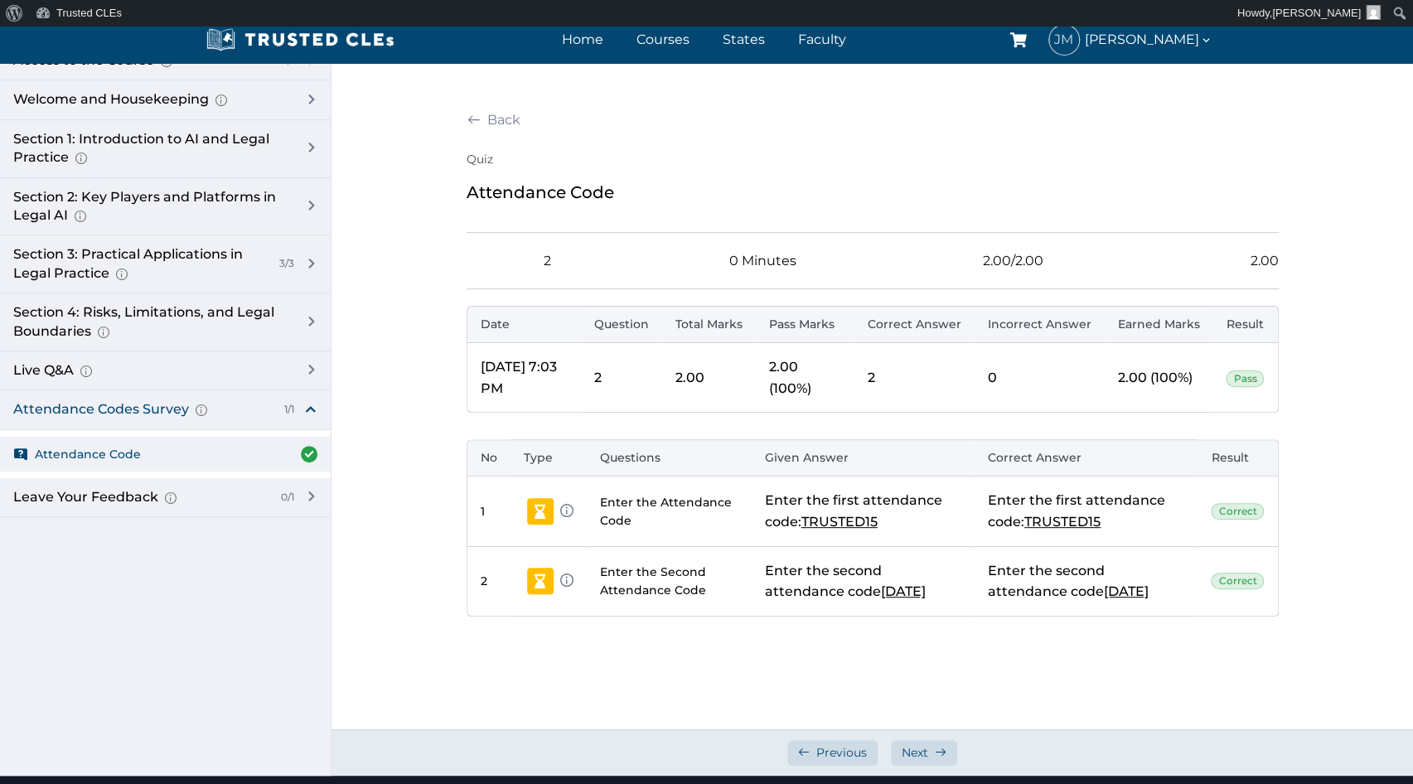
scroll to position [83, 0]
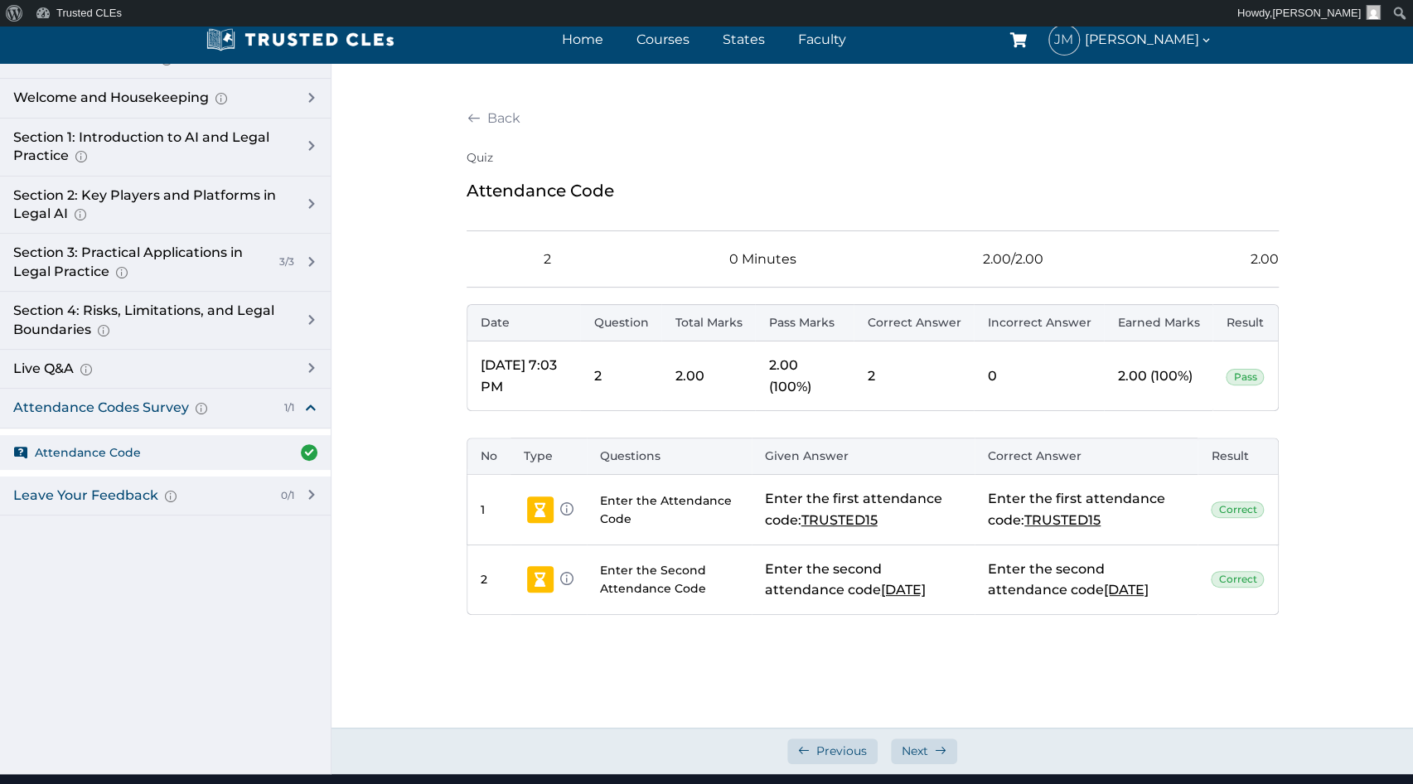
click at [312, 490] on div "Leave Your Feedback Use this space to share your thoughts about this course, if…" at bounding box center [165, 495] width 331 height 39
click at [126, 542] on span "Leave Your Feedback" at bounding box center [99, 539] width 128 height 18
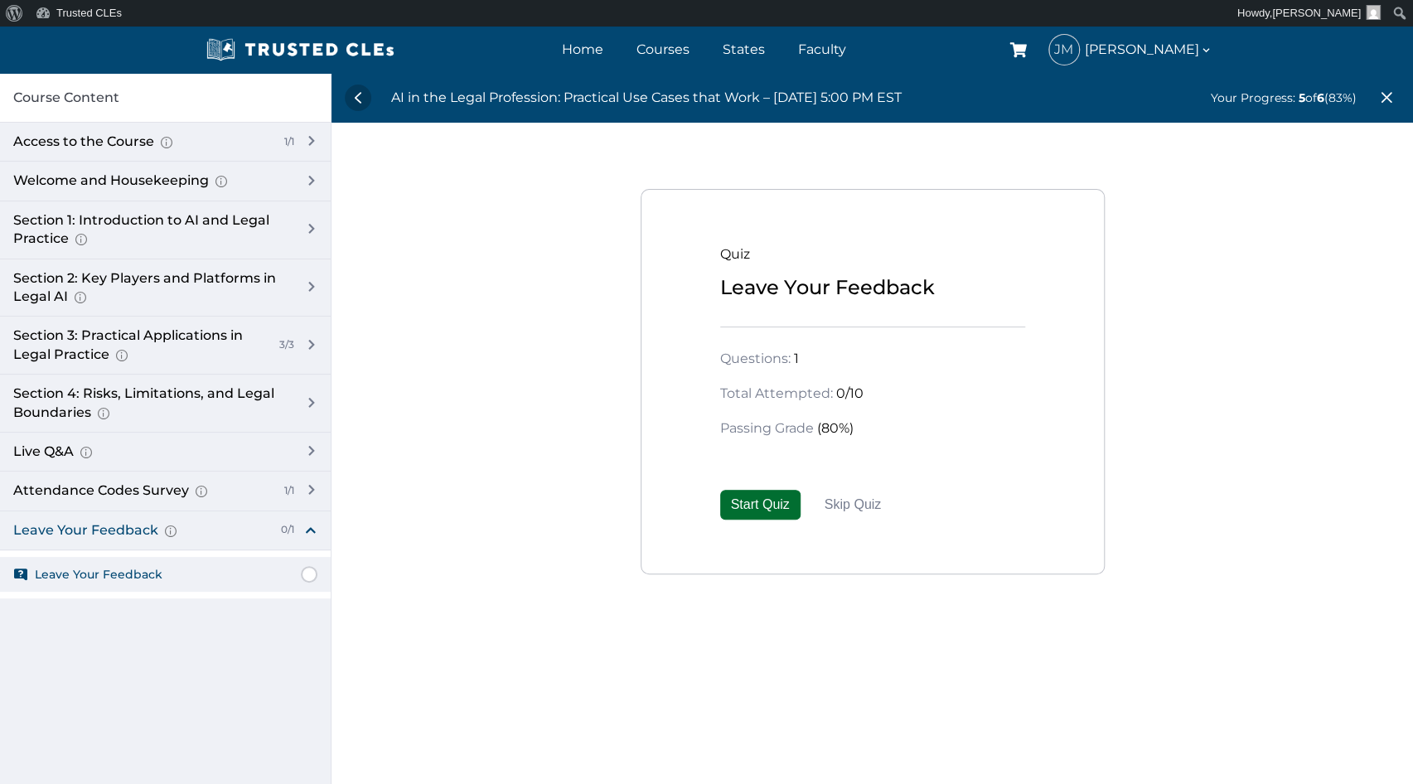
click at [773, 508] on button "Start Quiz" at bounding box center [760, 505] width 80 height 30
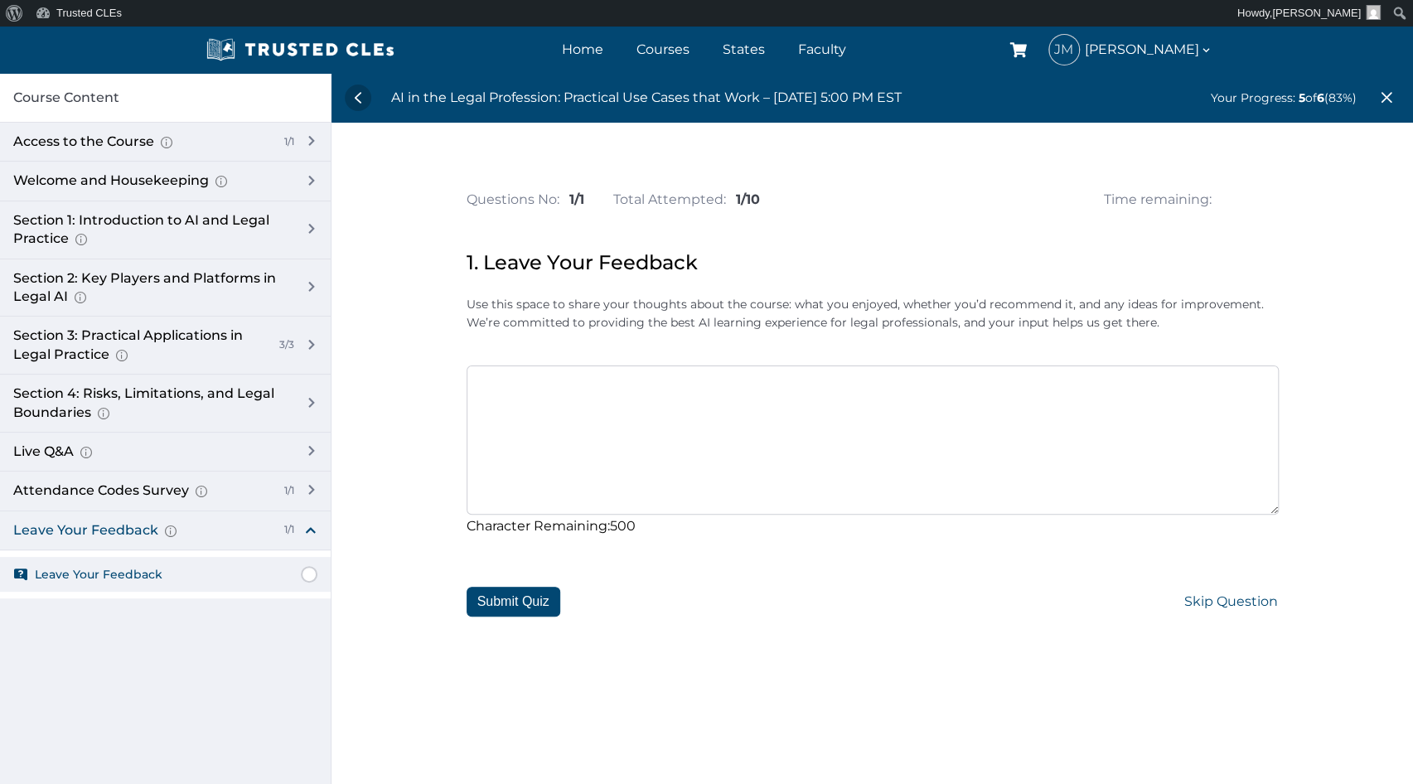
click at [1254, 599] on span "Skip Question" at bounding box center [1230, 602] width 95 height 30
